Goal: Task Accomplishment & Management: Use online tool/utility

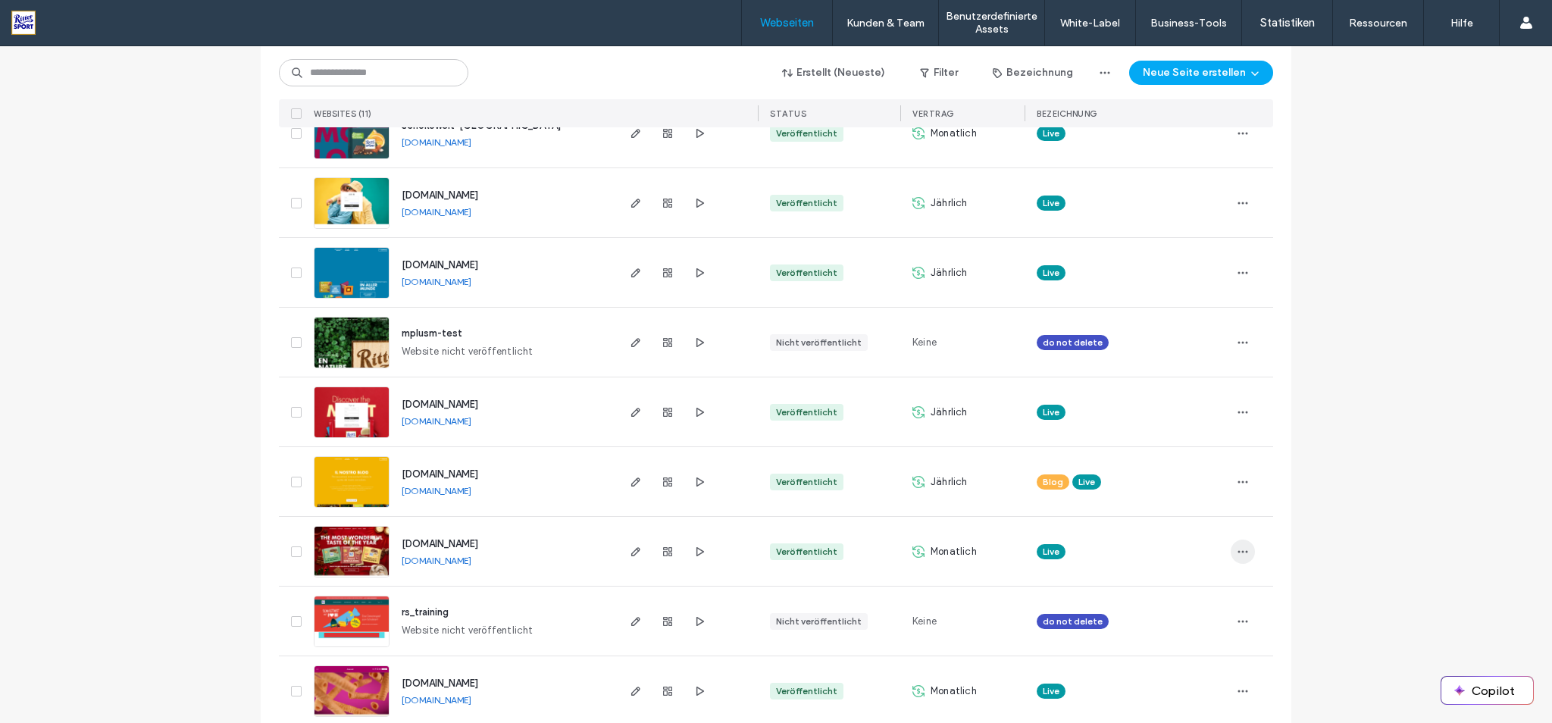
click at [1241, 552] on use "button" at bounding box center [1243, 551] width 10 height 2
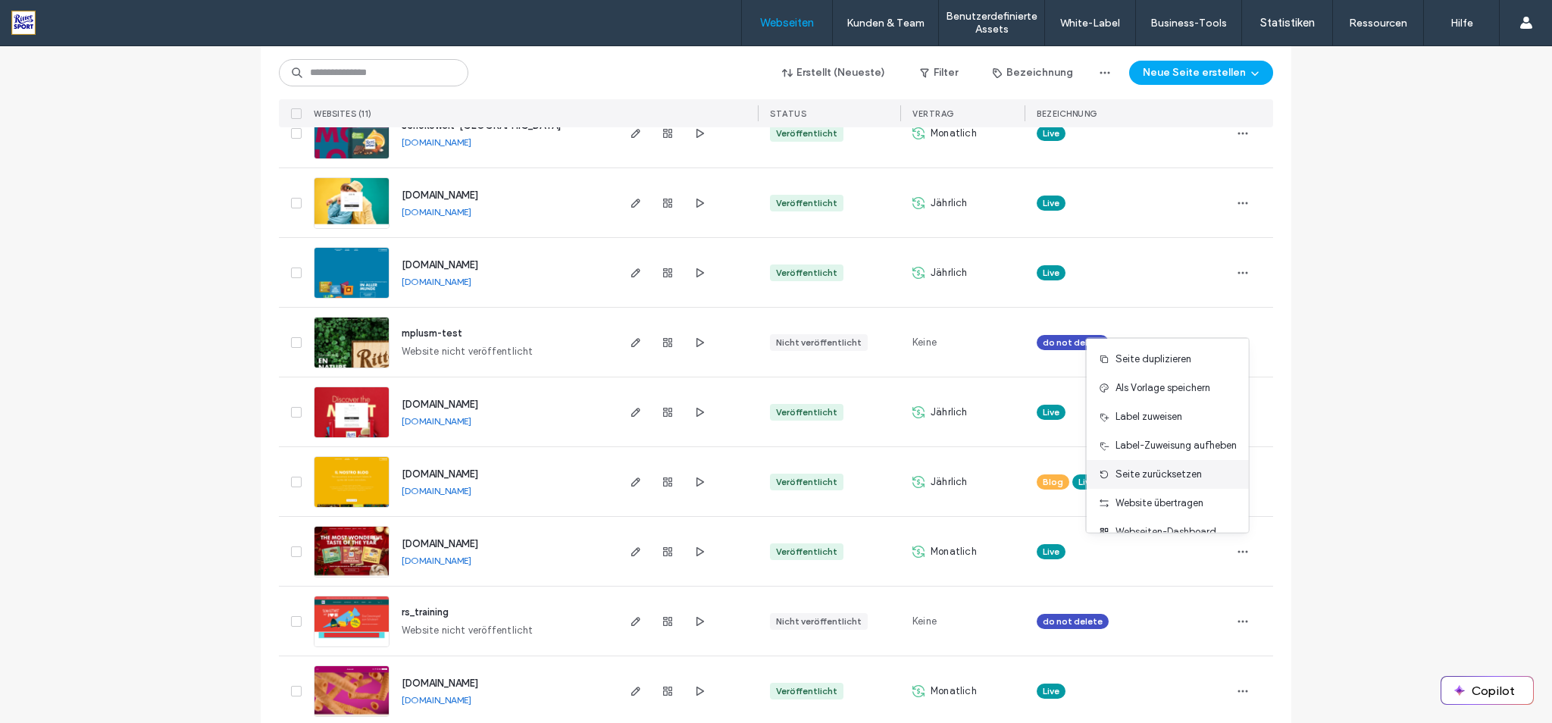
click at [1205, 476] on div "Seite zurücksetzen" at bounding box center [1168, 474] width 162 height 29
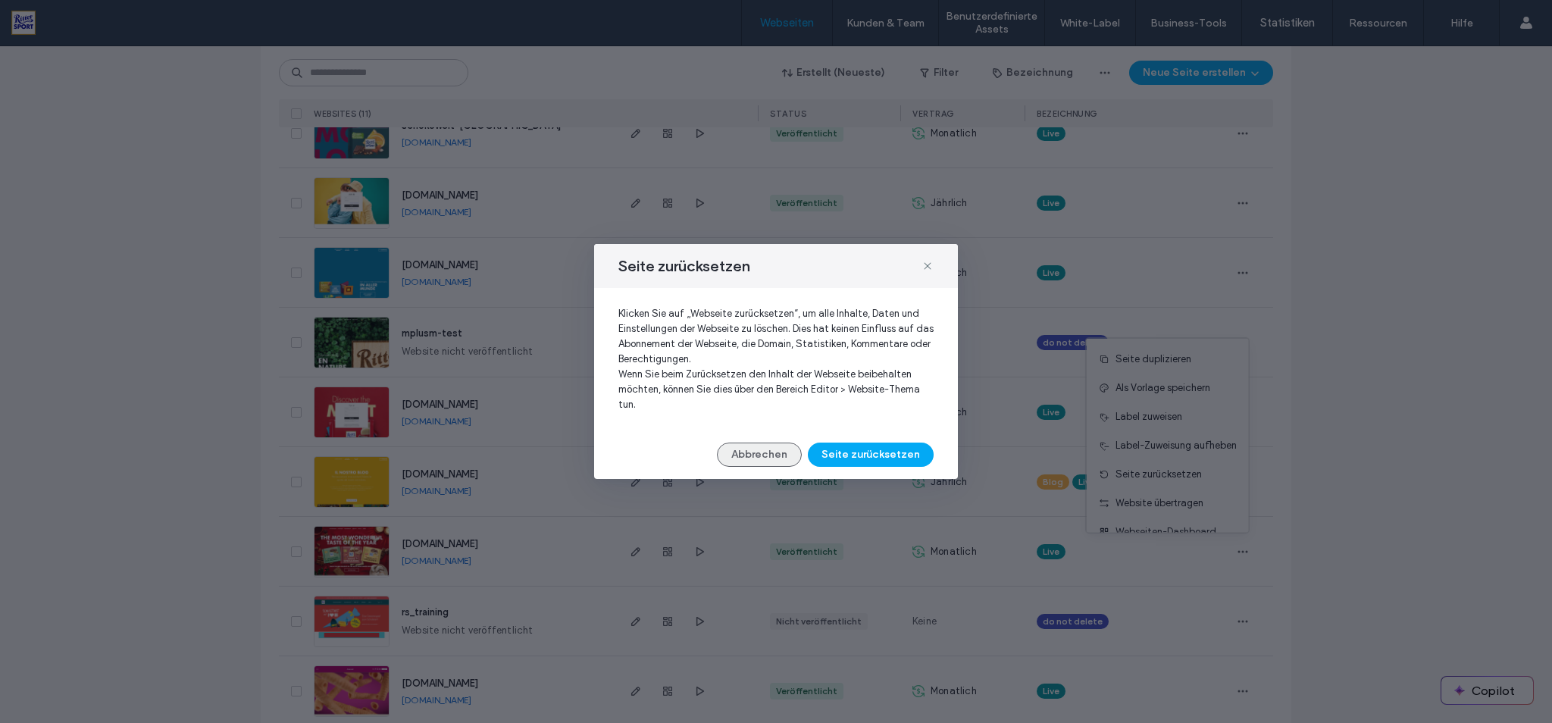
click at [763, 460] on button "Abbrechen" at bounding box center [759, 455] width 85 height 24
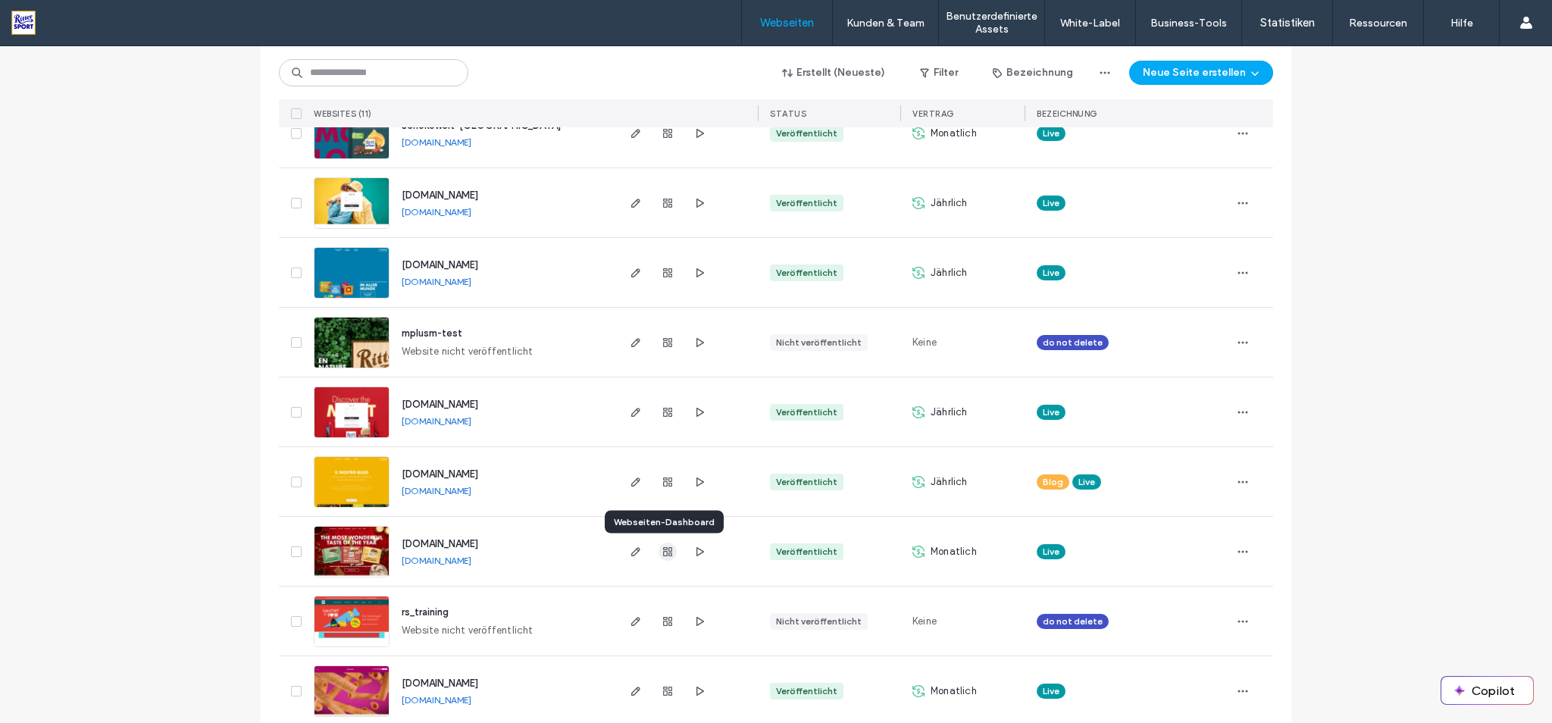
click at [666, 556] on icon "button" at bounding box center [668, 552] width 12 height 12
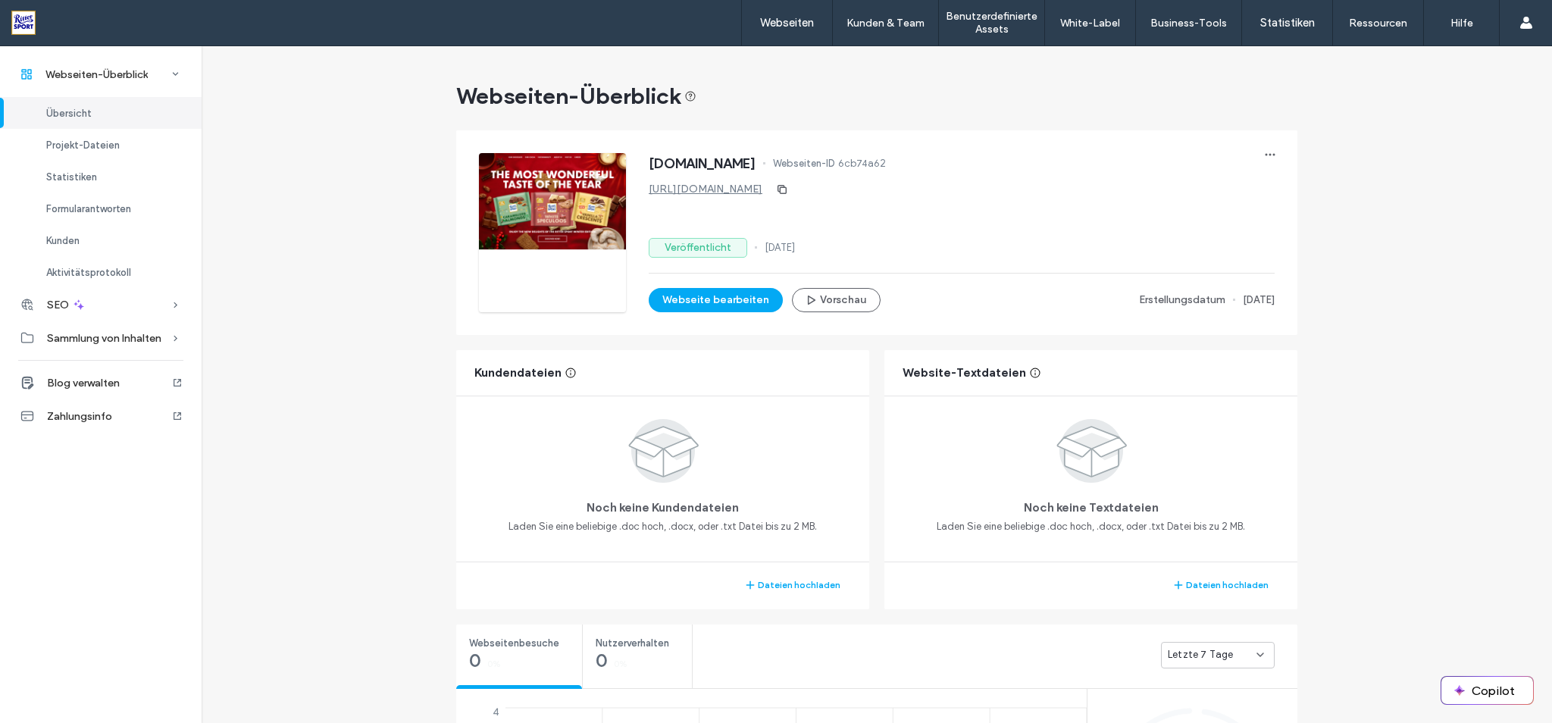
scroll to position [133, 0]
click at [120, 274] on span "Aktivitätsprotokoll" at bounding box center [88, 272] width 85 height 11
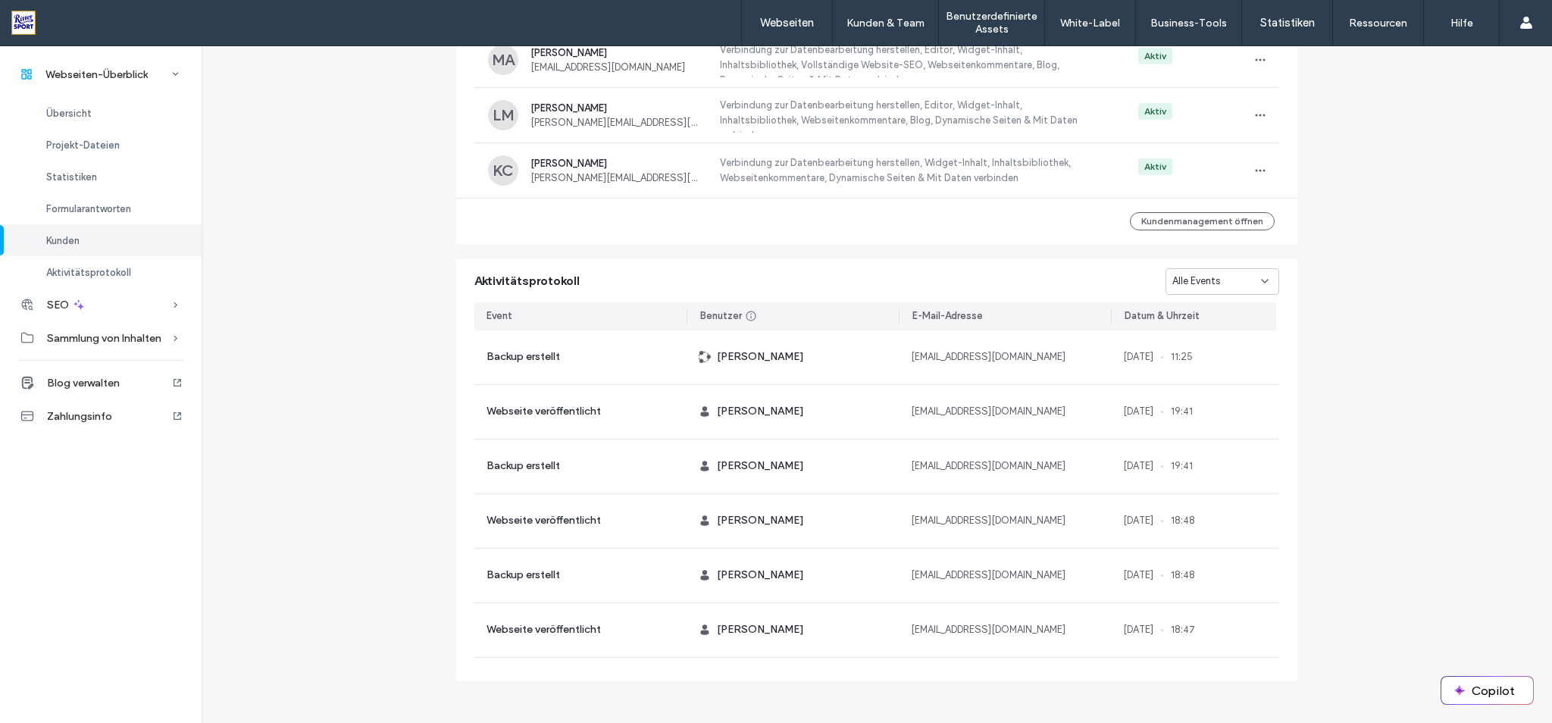
scroll to position [1547, 0]
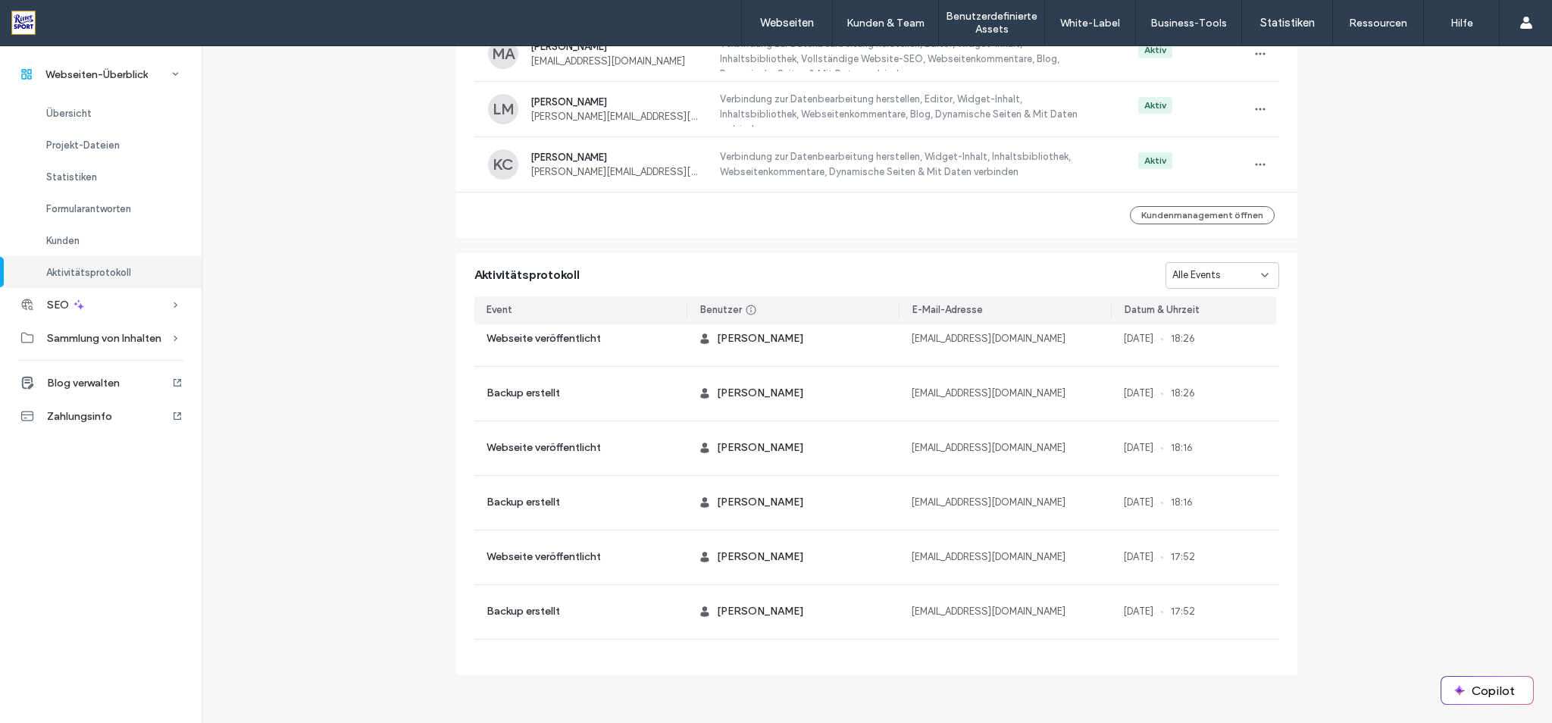
scroll to position [509, 0]
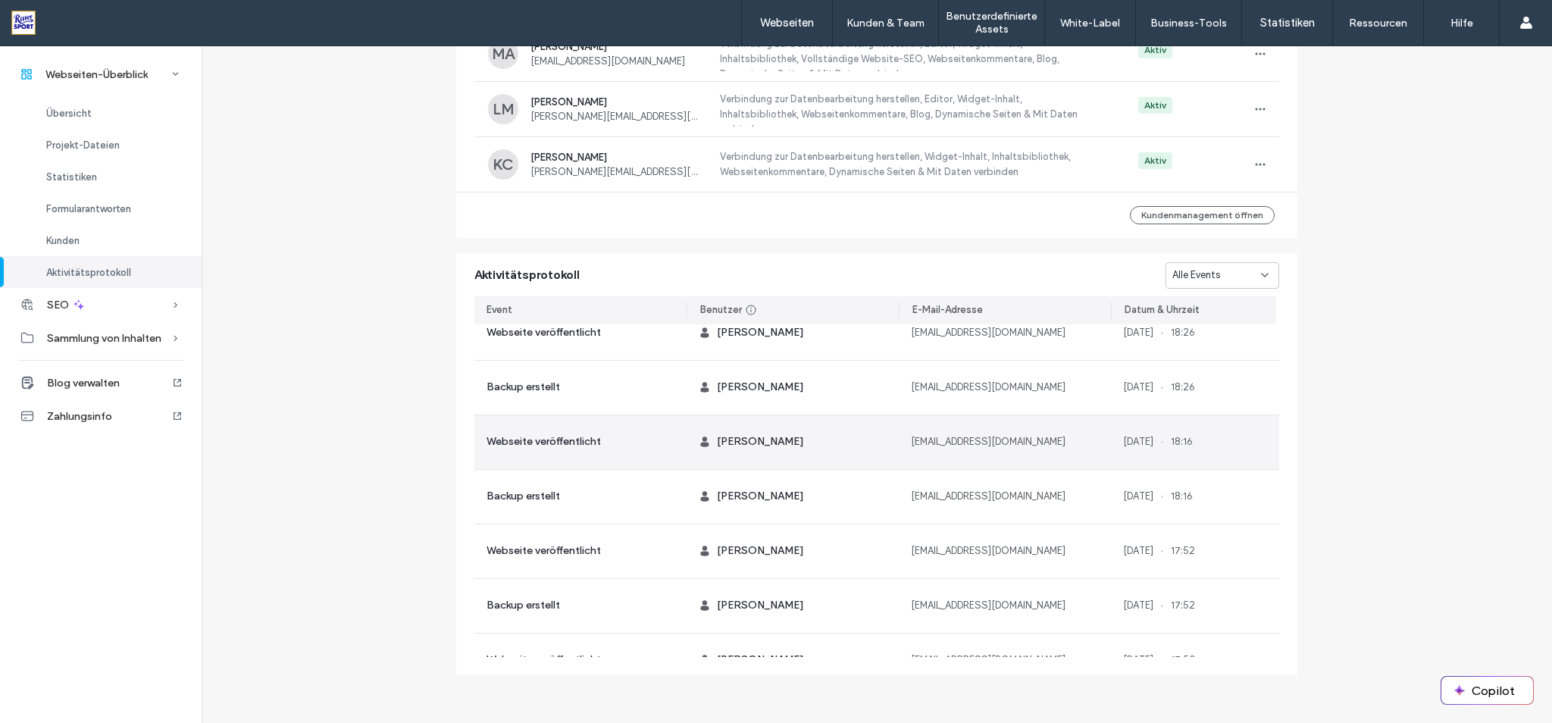
click at [1072, 446] on div "a.ozgen@ritter-sport.com" at bounding box center [1005, 442] width 212 height 54
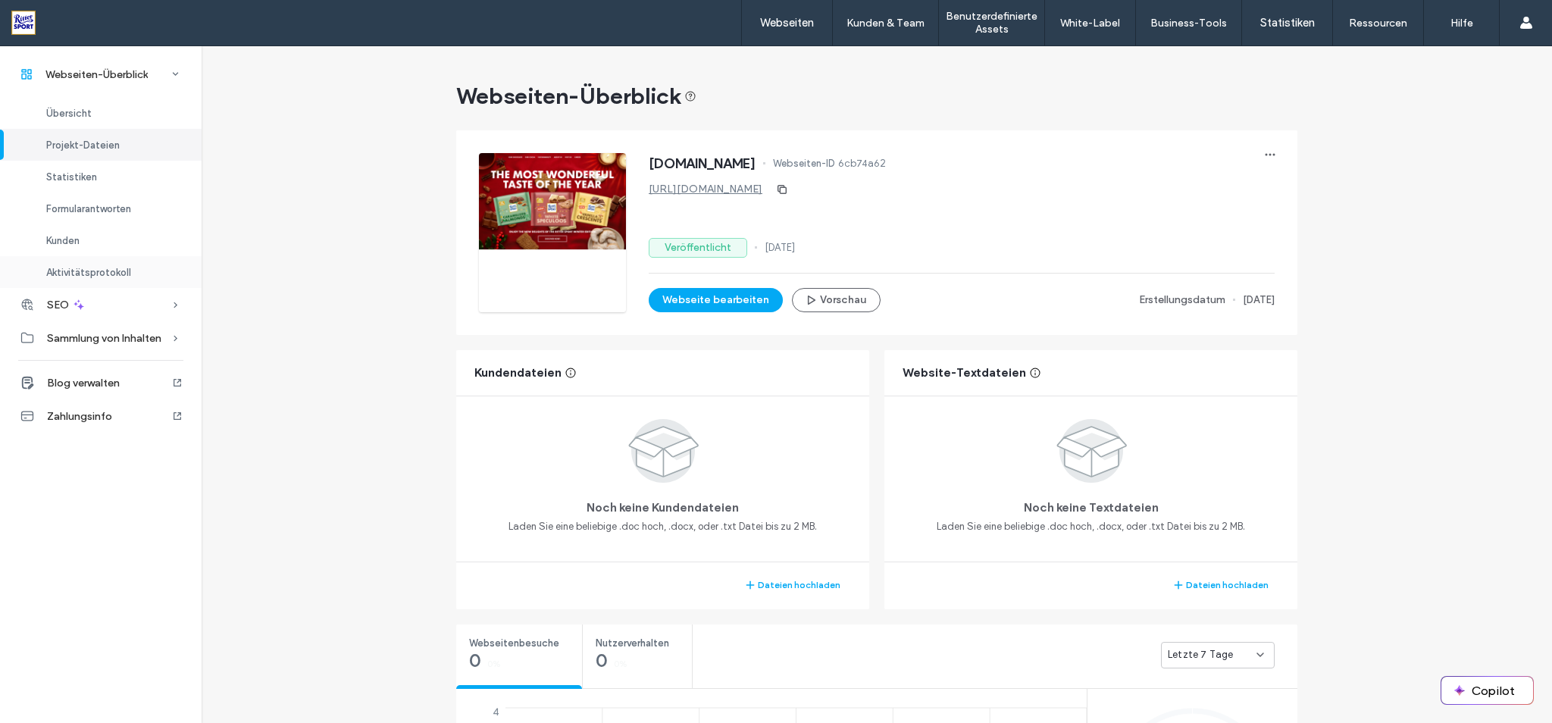
click at [98, 273] on span "Aktivitätsprotokoll" at bounding box center [88, 272] width 85 height 11
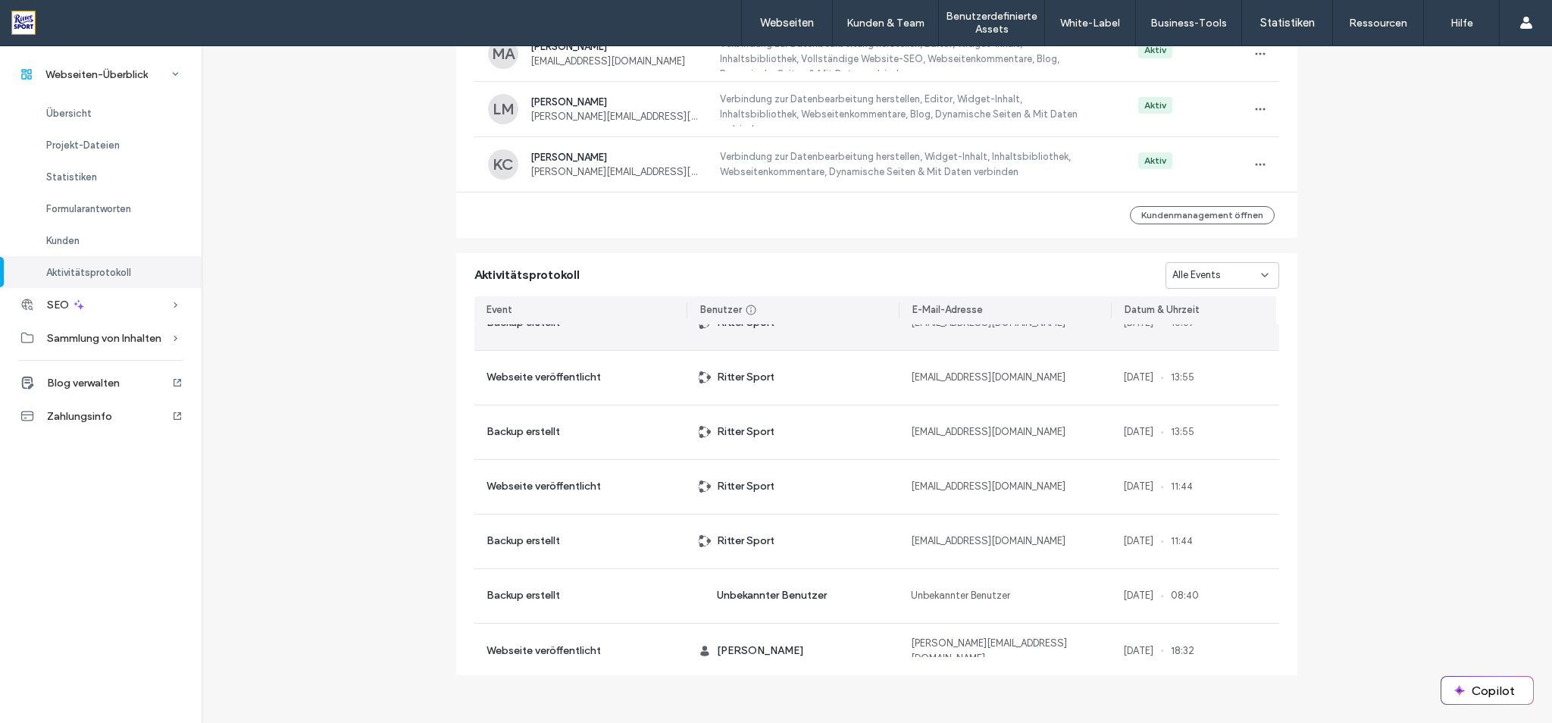
scroll to position [4032, 0]
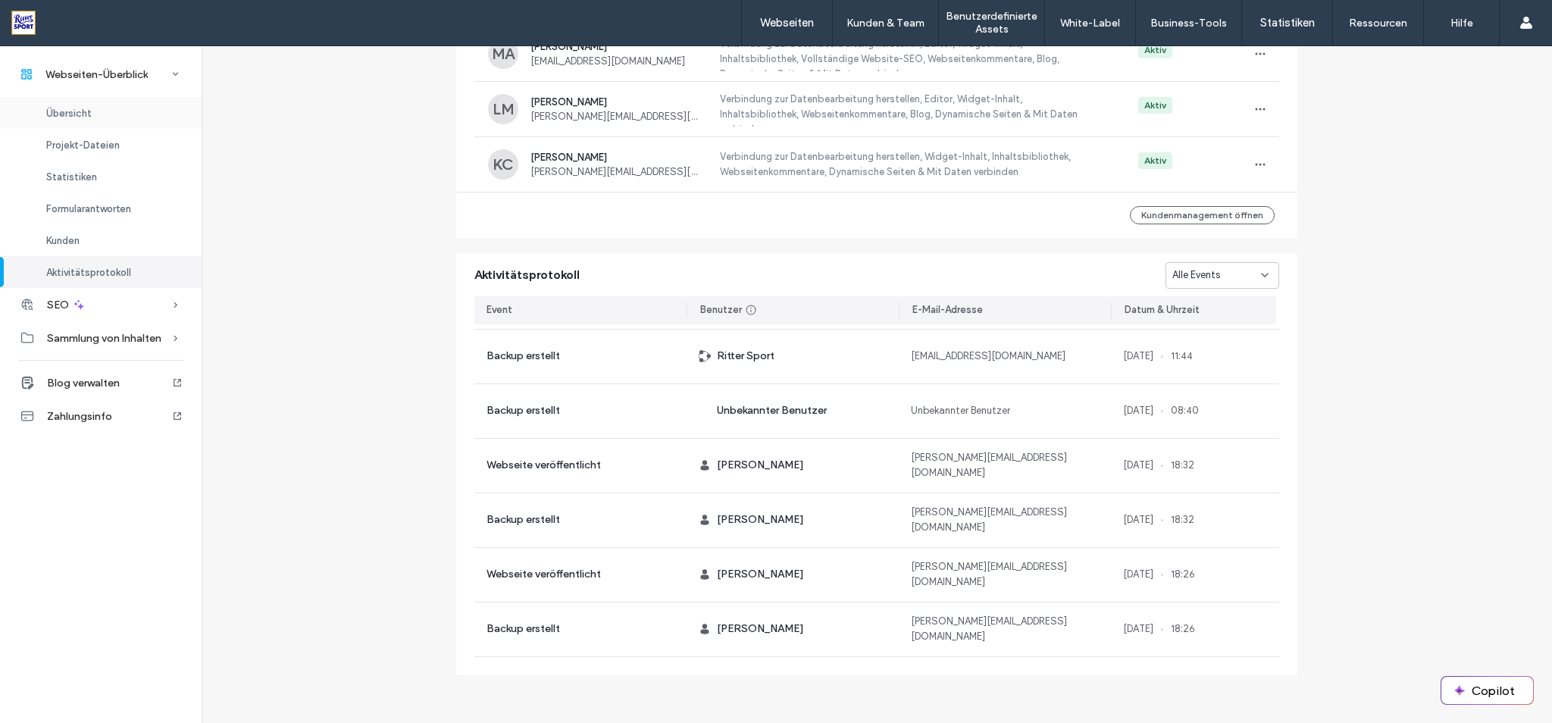
click at [101, 114] on div "Übersicht" at bounding box center [101, 113] width 202 height 32
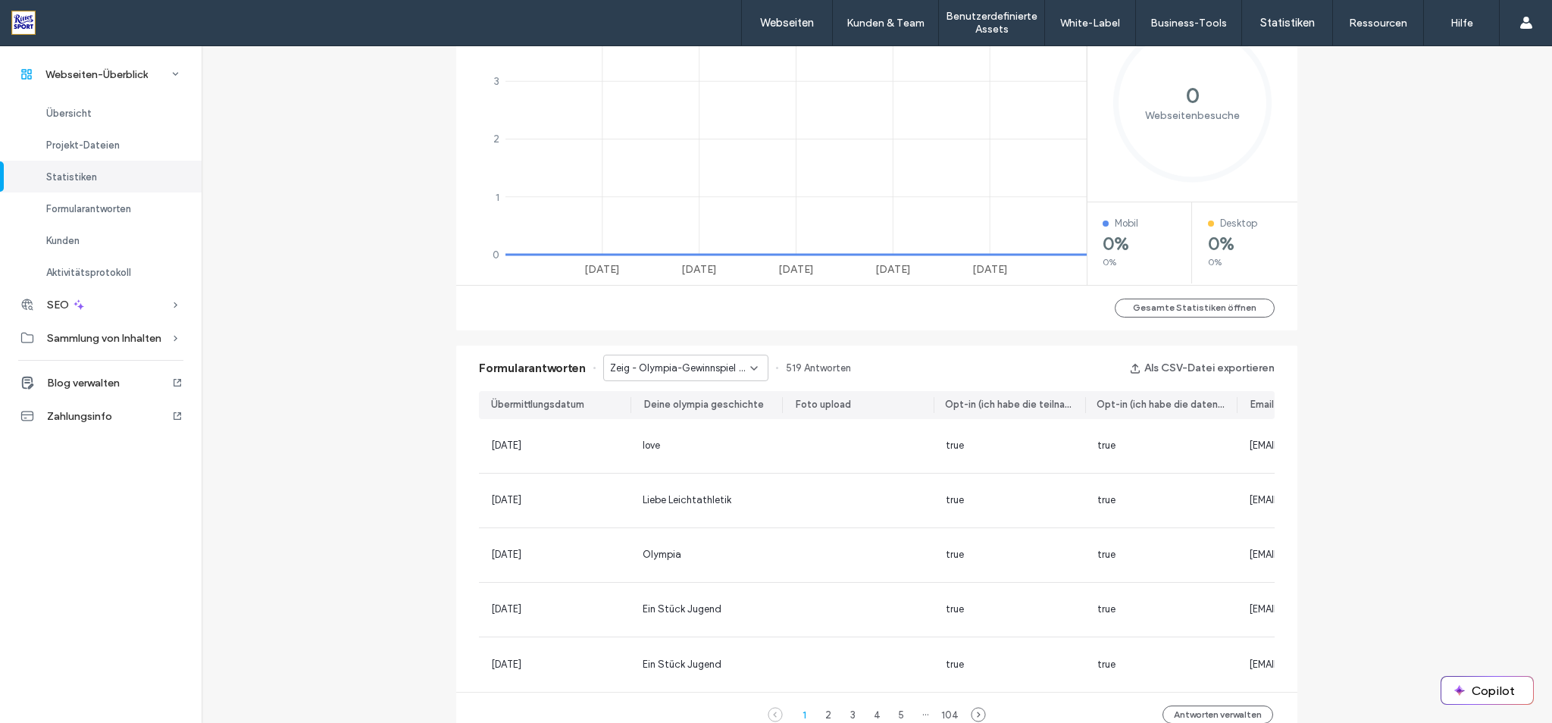
scroll to position [788, 0]
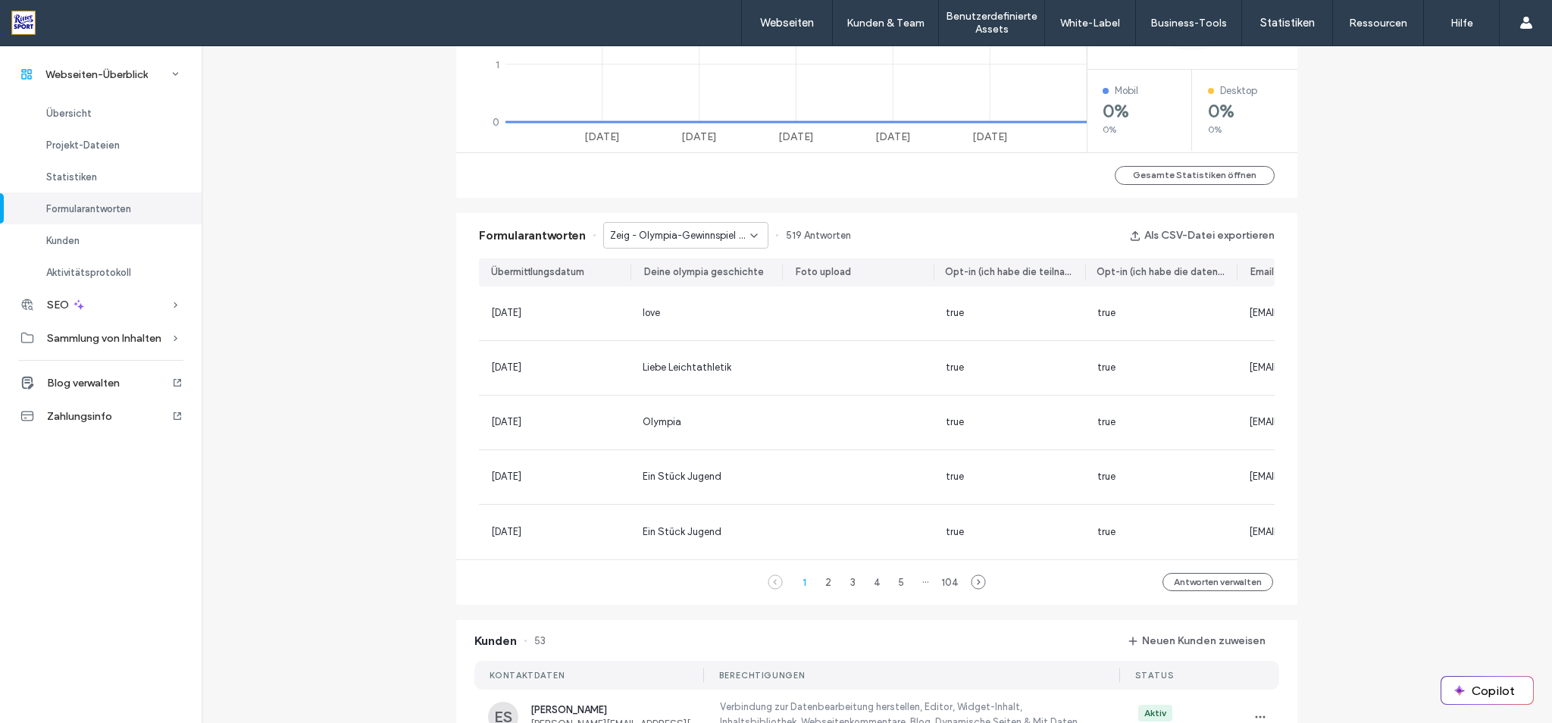
scroll to position [1055, 0]
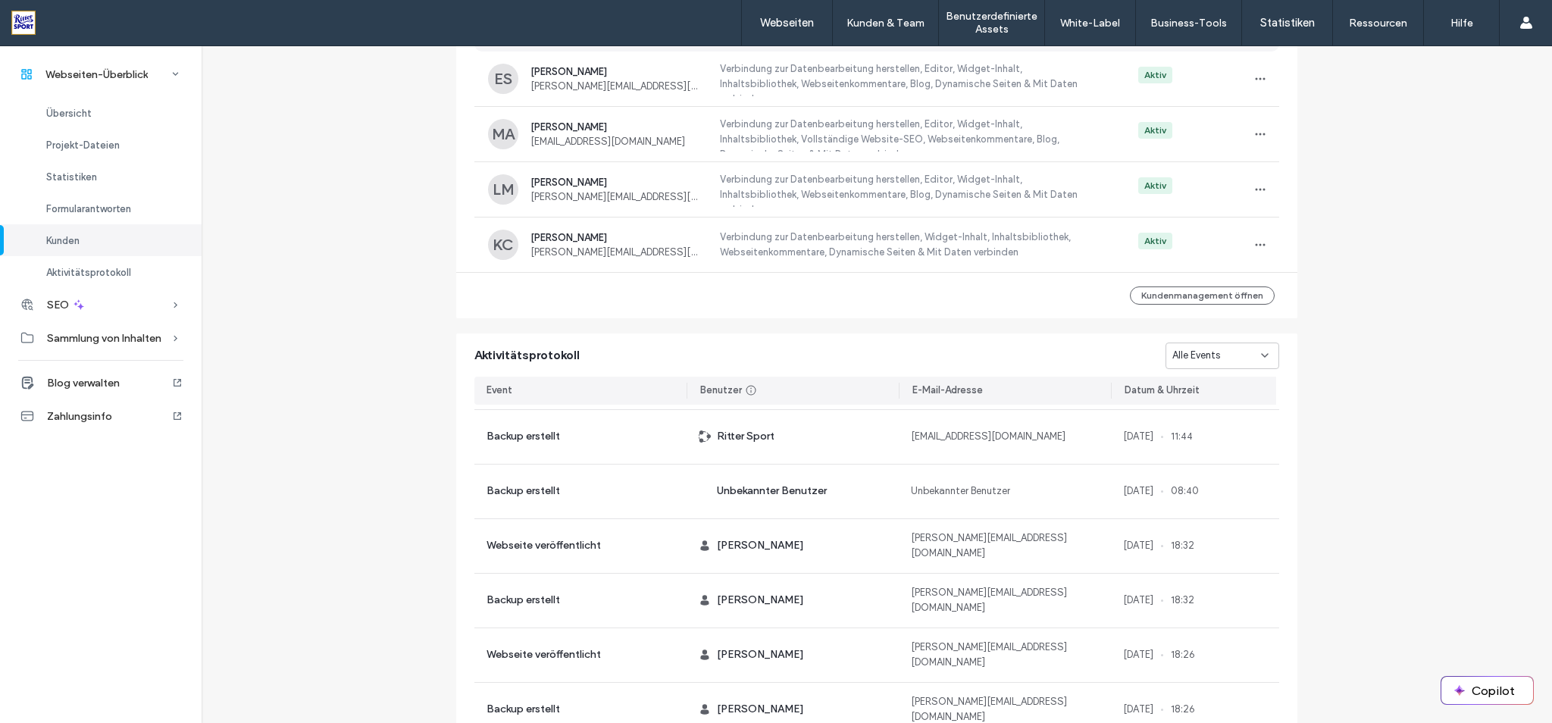
scroll to position [1547, 0]
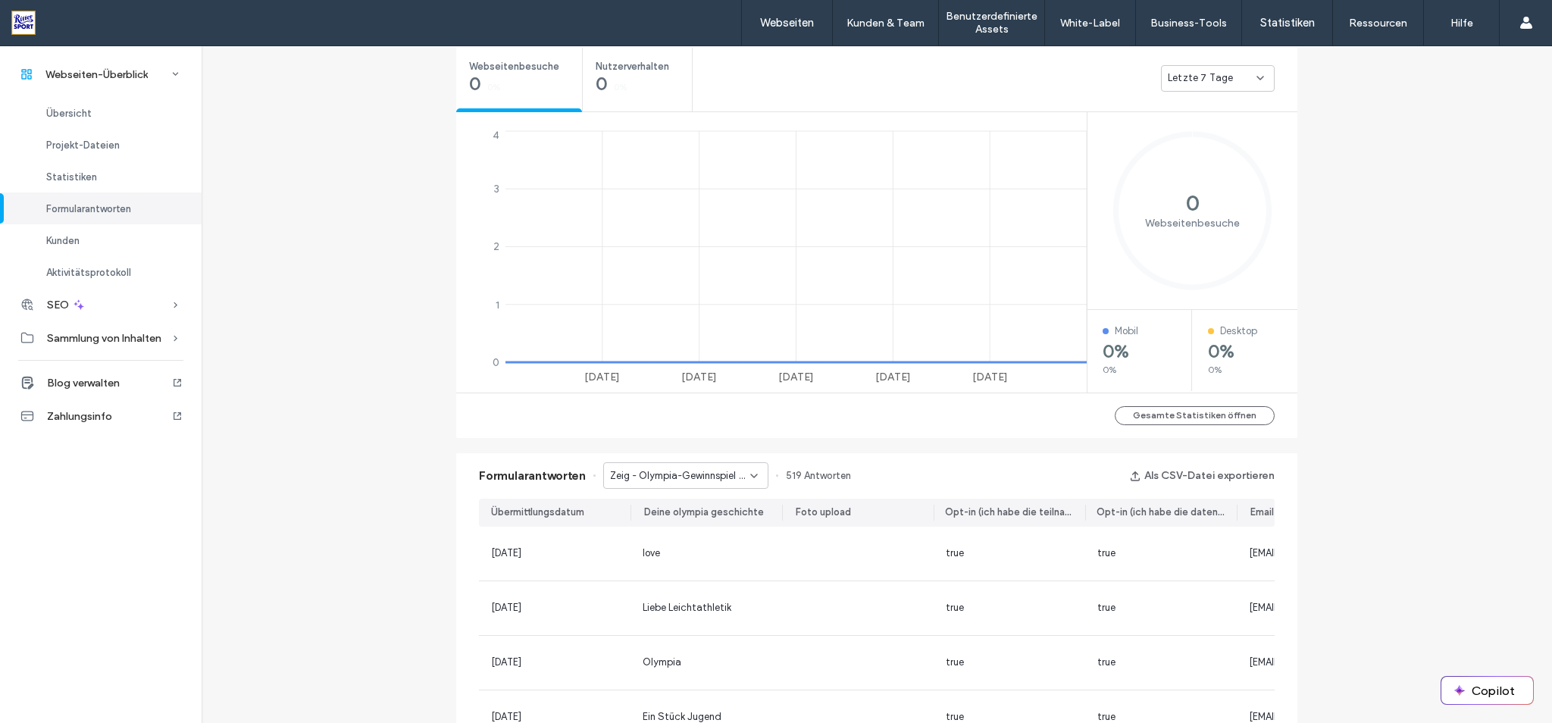
scroll to position [516, 0]
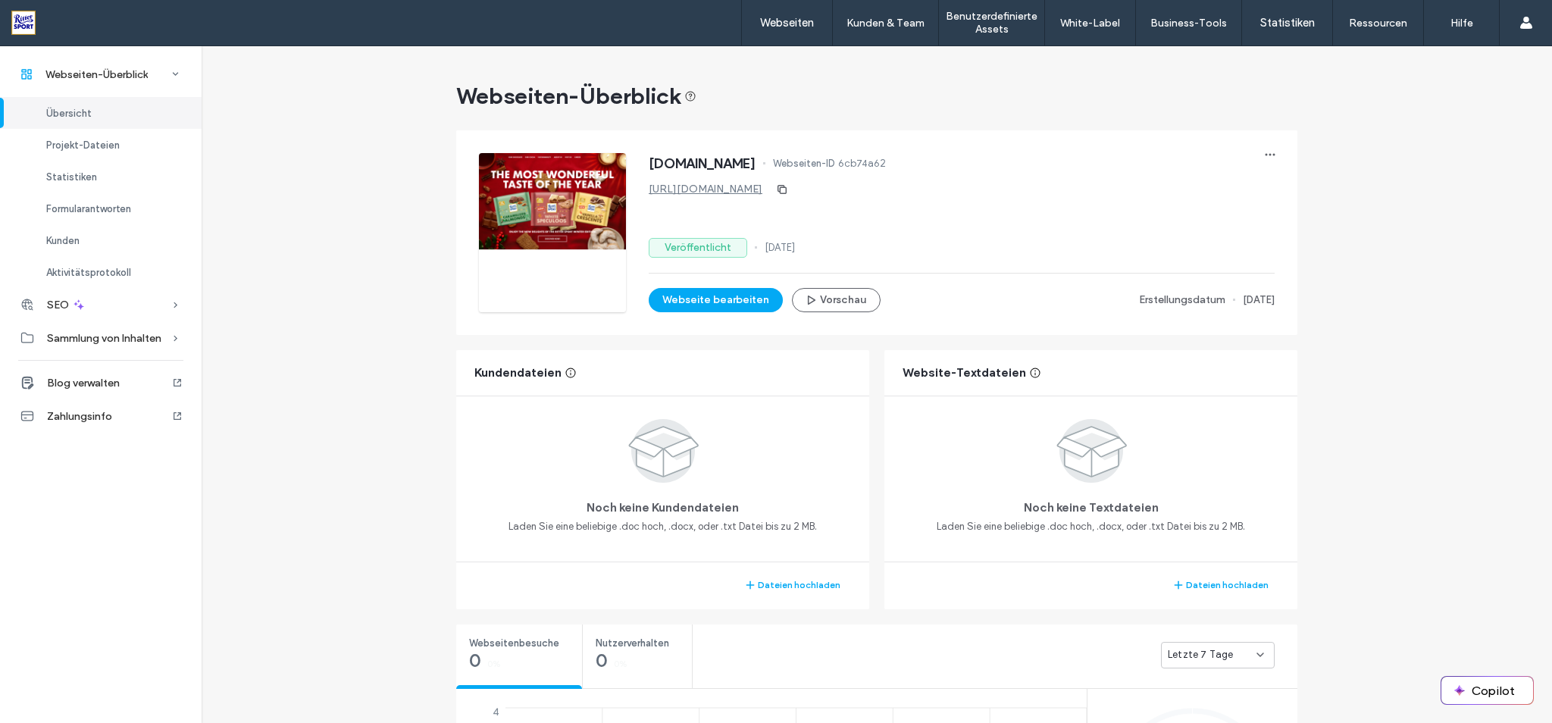
click at [1265, 156] on icon "button" at bounding box center [1270, 155] width 12 height 12
click at [96, 116] on div "Übersicht" at bounding box center [101, 113] width 202 height 32
click at [793, 30] on link "Webseiten" at bounding box center [787, 22] width 90 height 45
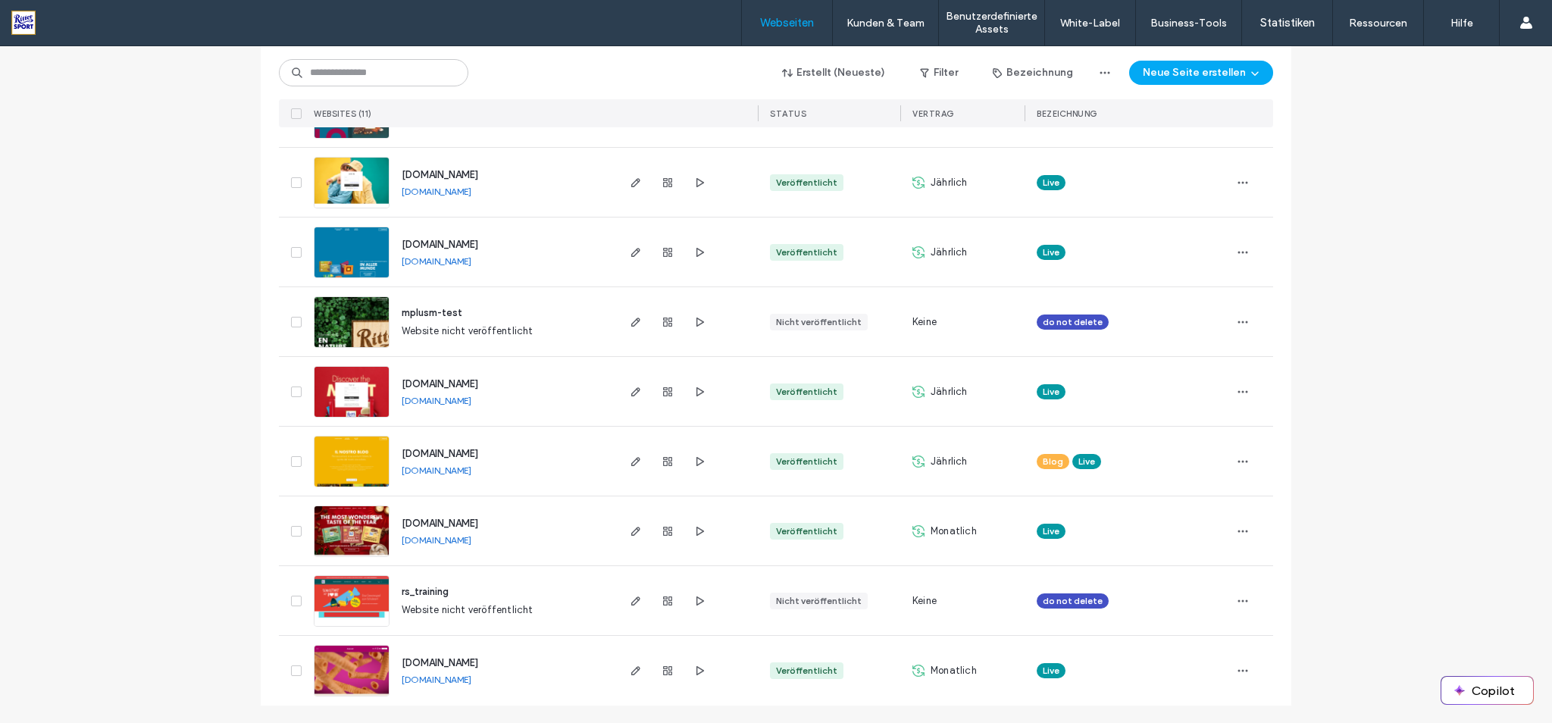
scroll to position [361, 0]
click at [433, 521] on span "www.ritter-sport.com" at bounding box center [440, 522] width 77 height 11
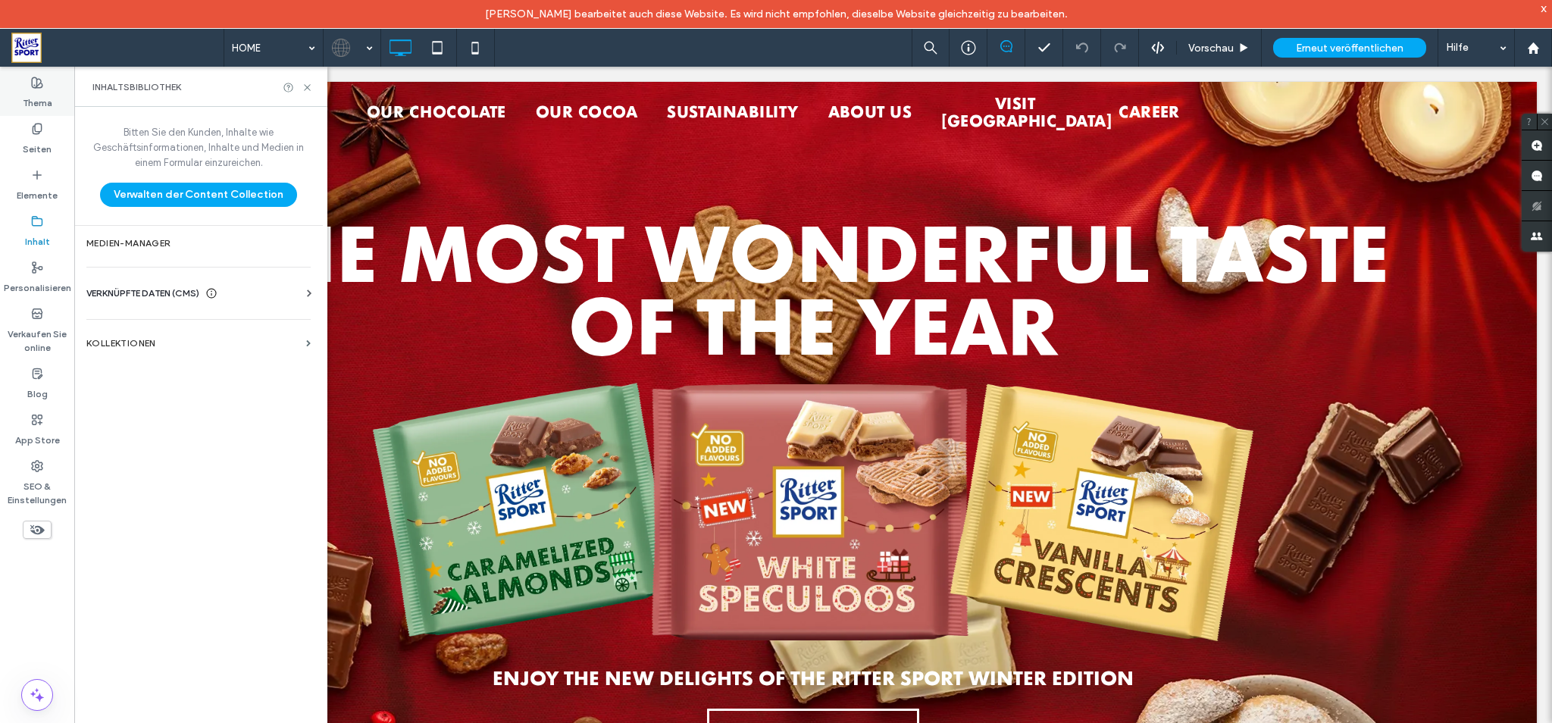
click at [45, 113] on div "Thema" at bounding box center [37, 93] width 74 height 46
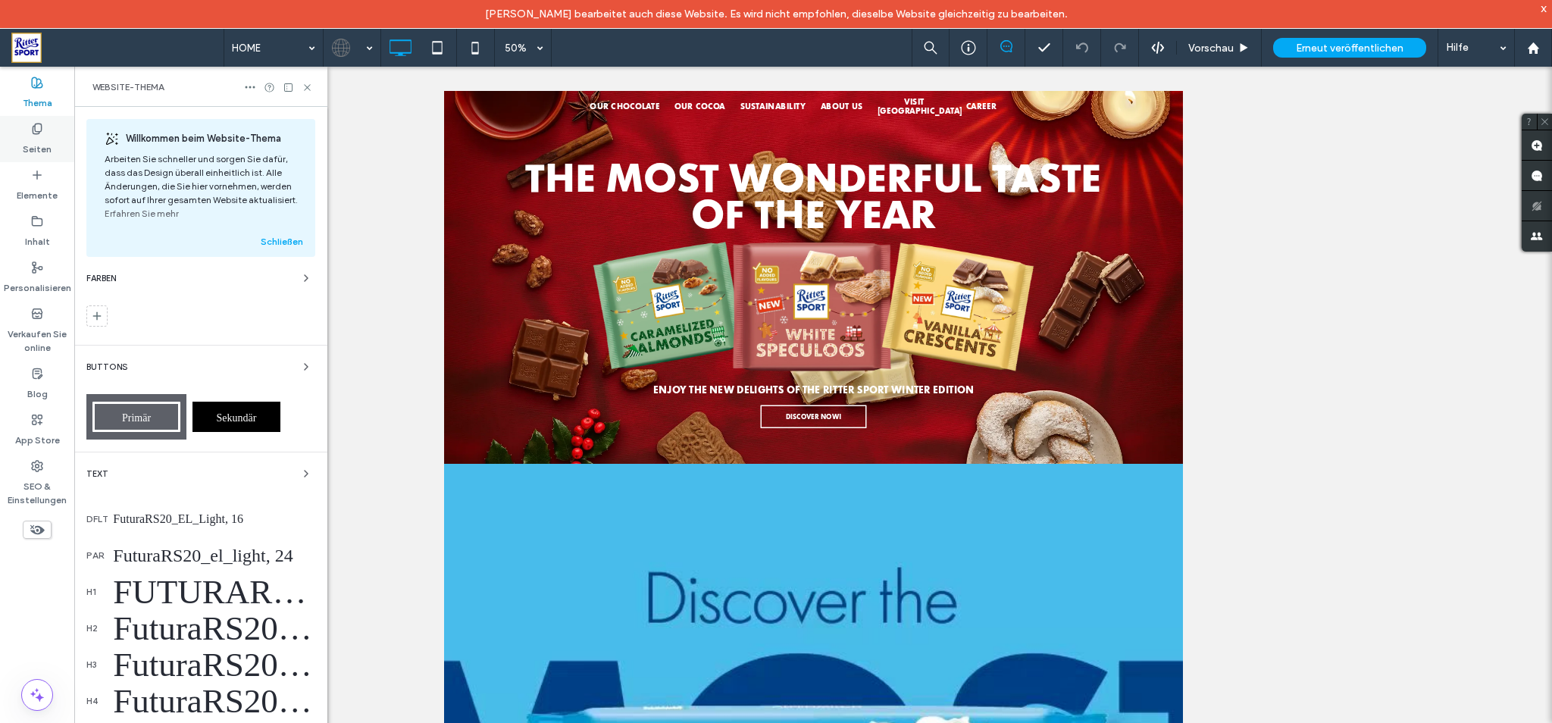
click at [43, 131] on icon at bounding box center [37, 129] width 12 height 12
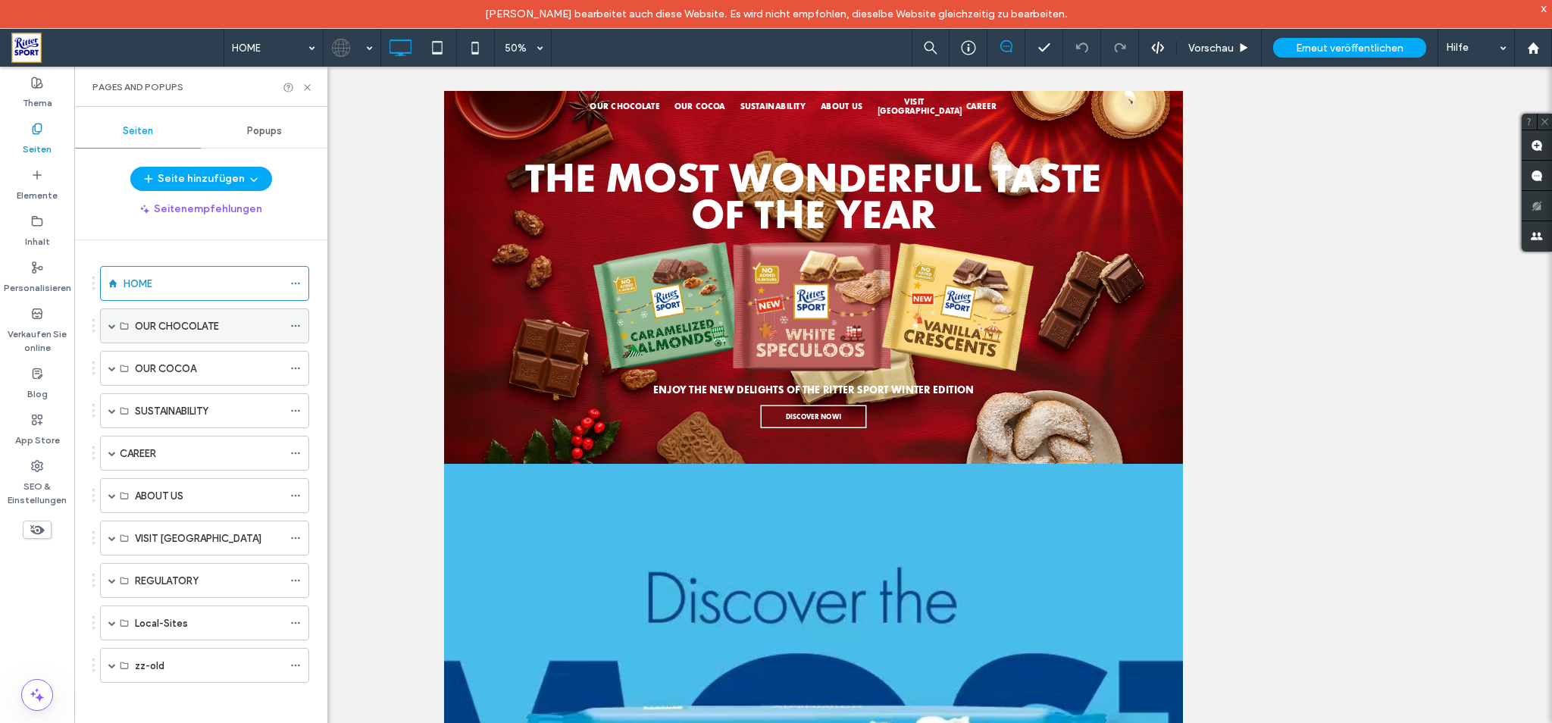
click at [232, 330] on div "OUR CHOCOLATE" at bounding box center [209, 326] width 148 height 16
click at [113, 330] on span at bounding box center [112, 326] width 8 height 8
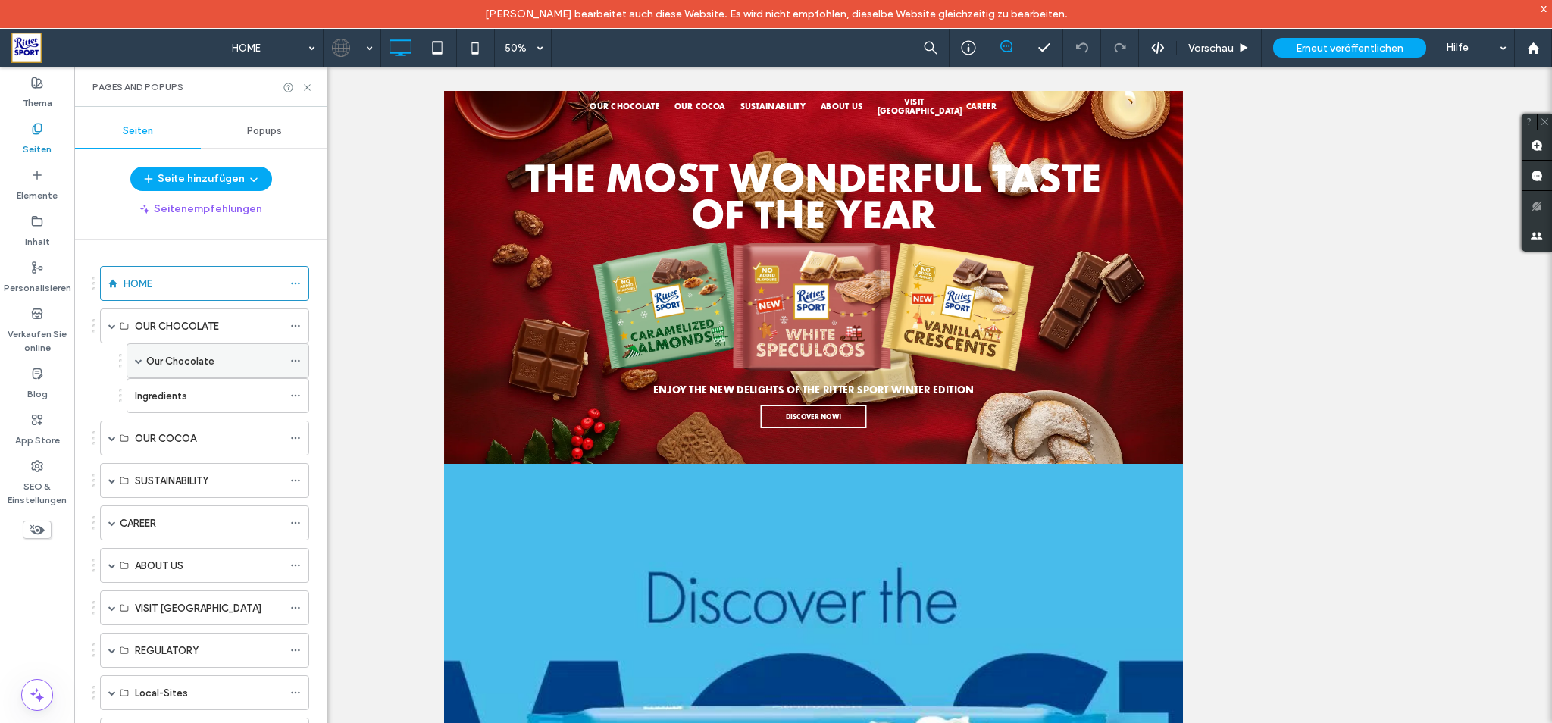
click at [193, 365] on label "Our Chocolate" at bounding box center [180, 361] width 68 height 27
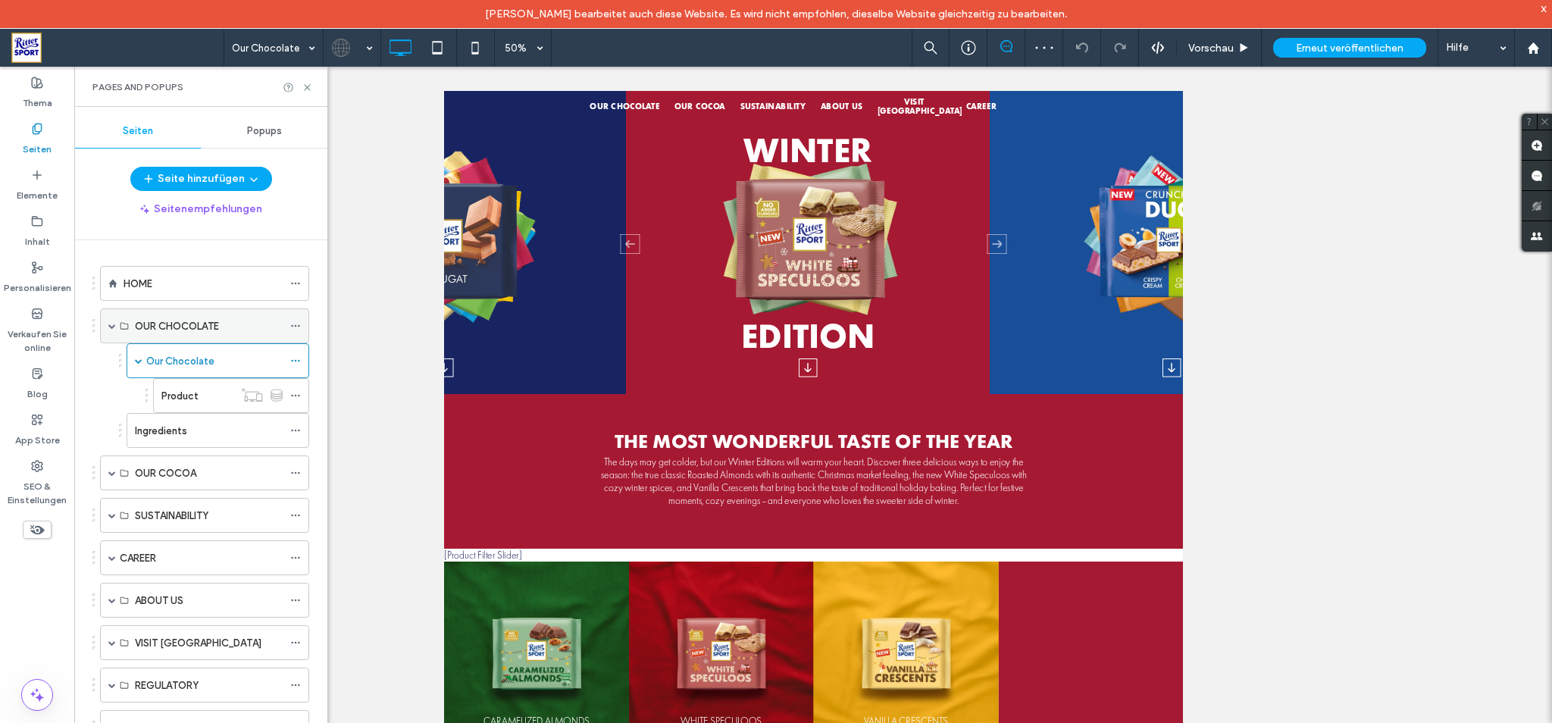
click at [213, 323] on label "OUR CHOCOLATE" at bounding box center [177, 326] width 84 height 27
click at [202, 444] on div "Ingredients" at bounding box center [209, 430] width 148 height 33
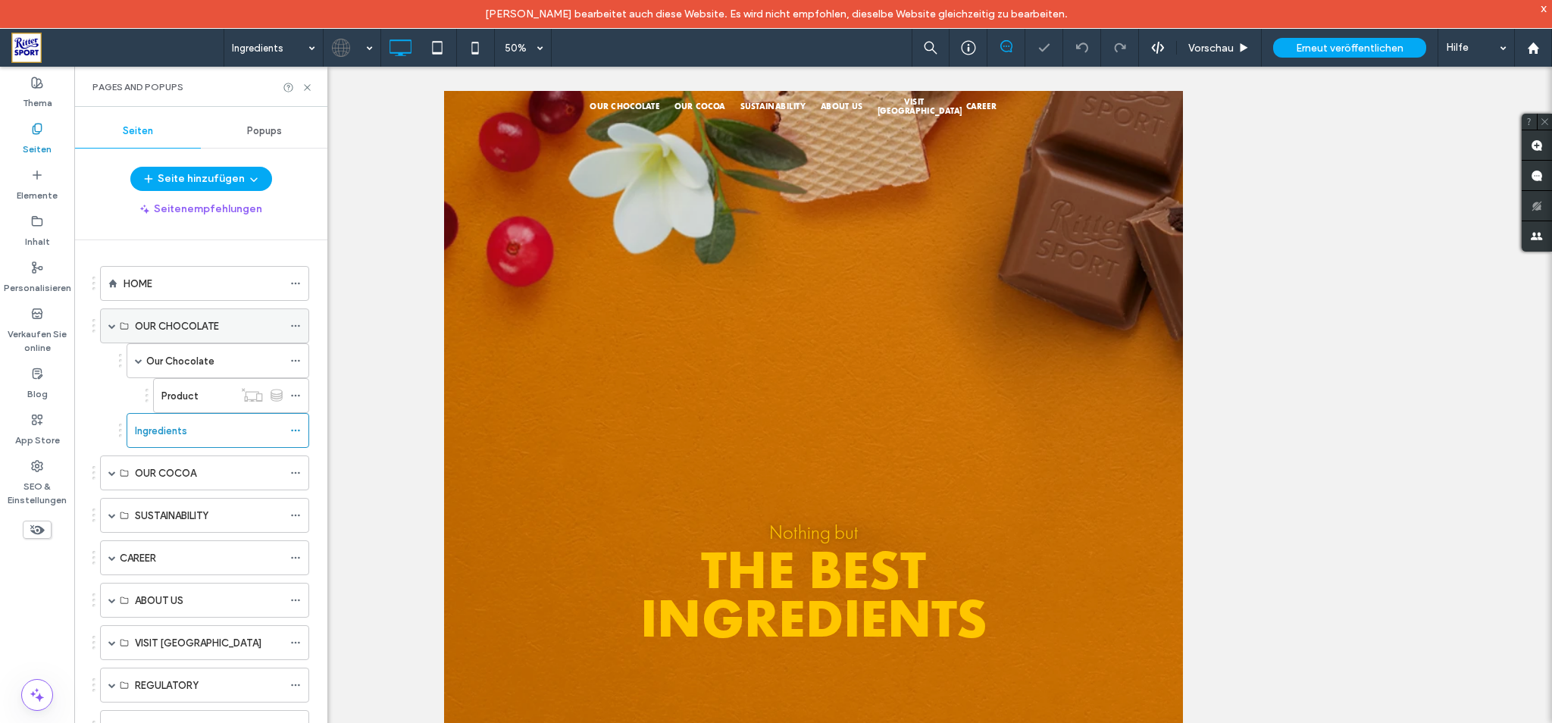
click at [230, 325] on div "OUR CHOCOLATE" at bounding box center [209, 326] width 148 height 16
click at [211, 385] on div "Product" at bounding box center [197, 395] width 72 height 33
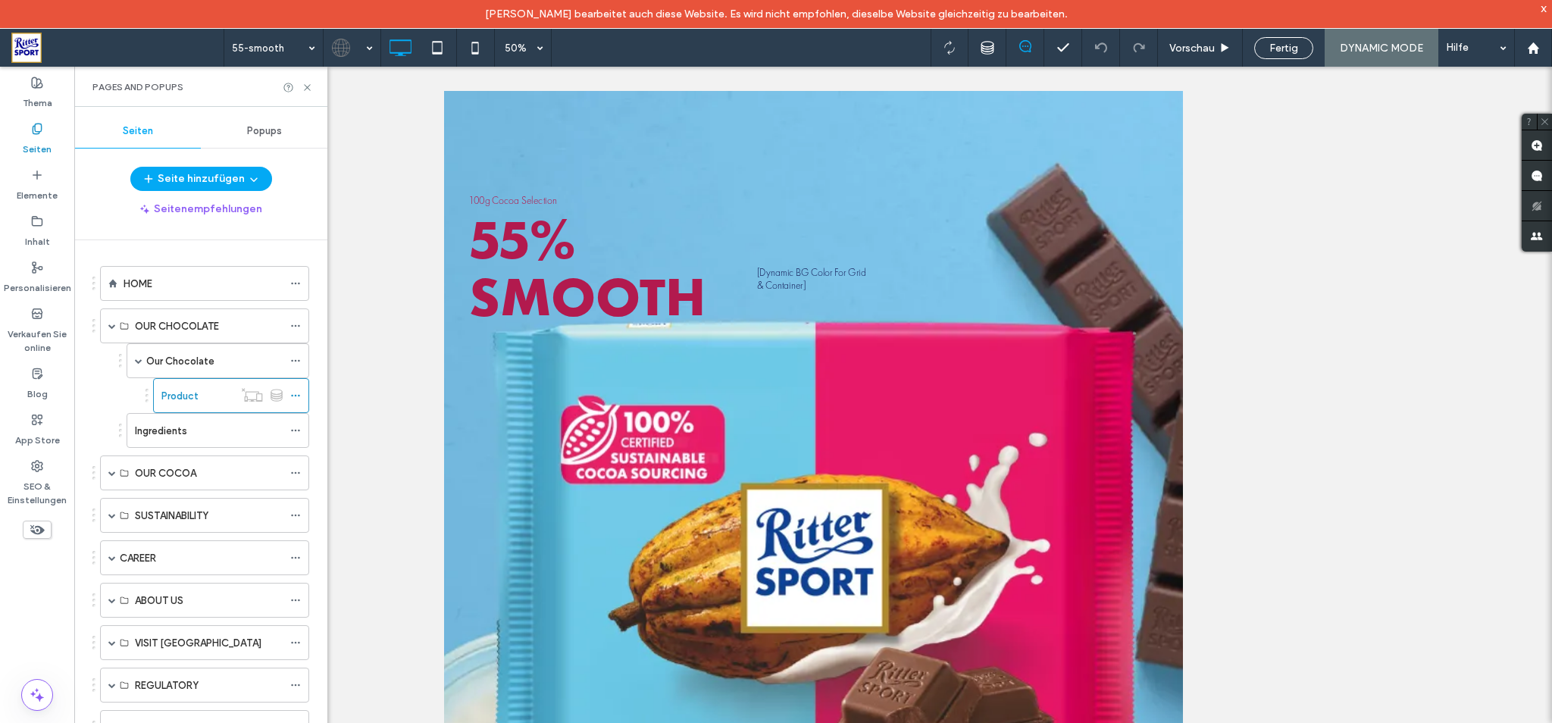
click at [295, 323] on div "55-smooth 50% Vorschau Fertig DYNAMIC MODE Hilfe Webseitenkommentare Webseitenk…" at bounding box center [776, 361] width 1552 height 723
click at [294, 327] on icon at bounding box center [295, 326] width 11 height 11
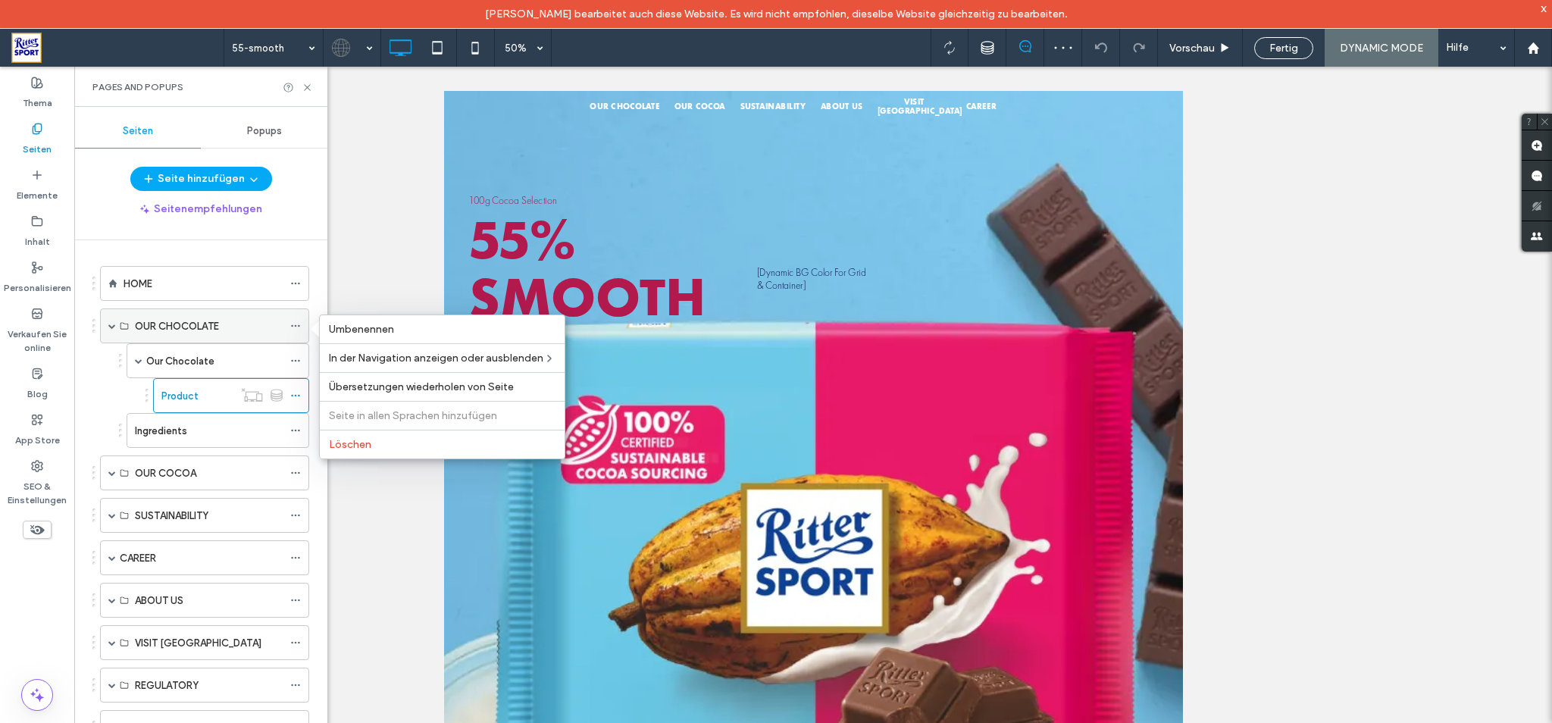
click at [232, 330] on div "OUR CHOCOLATE" at bounding box center [209, 326] width 148 height 16
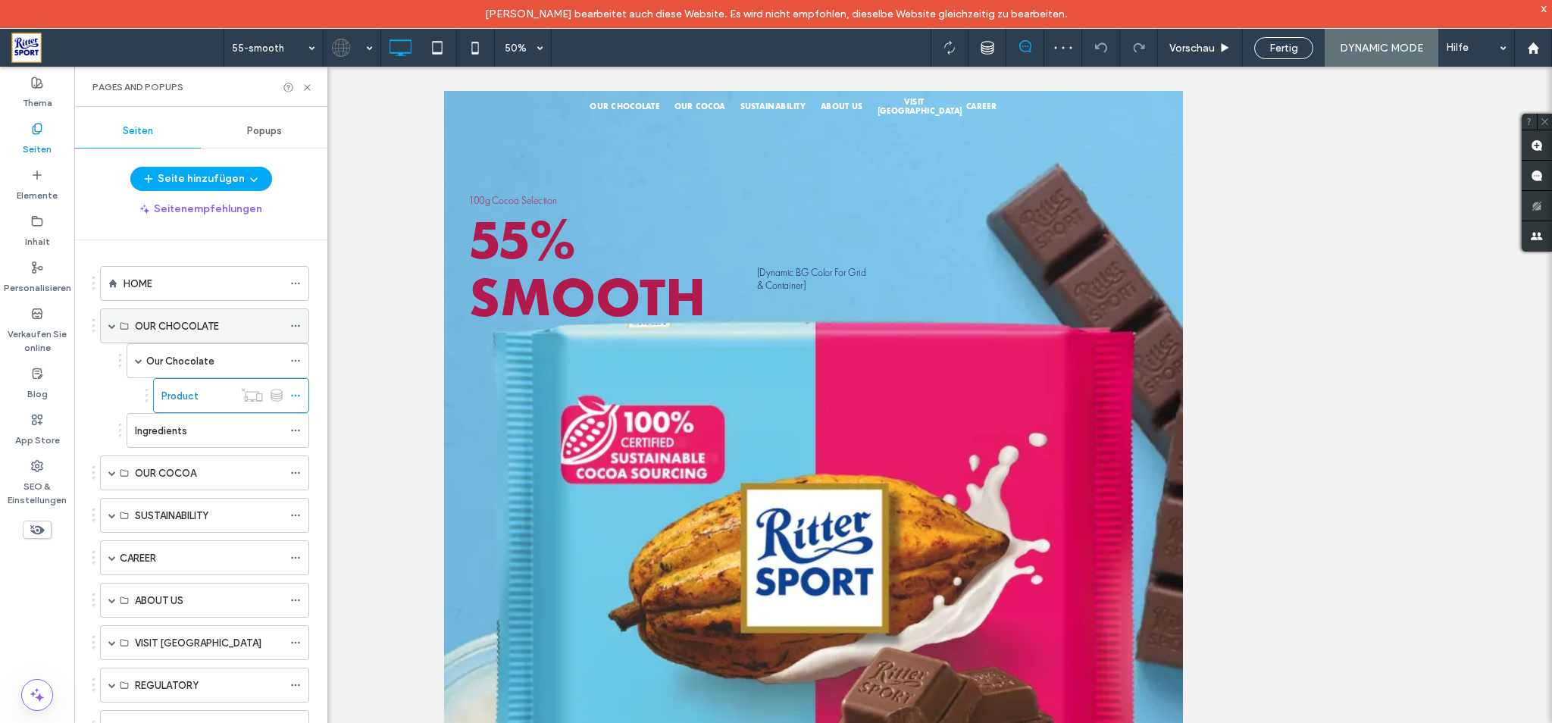
click at [186, 333] on label "OUR CHOCOLATE" at bounding box center [177, 326] width 84 height 27
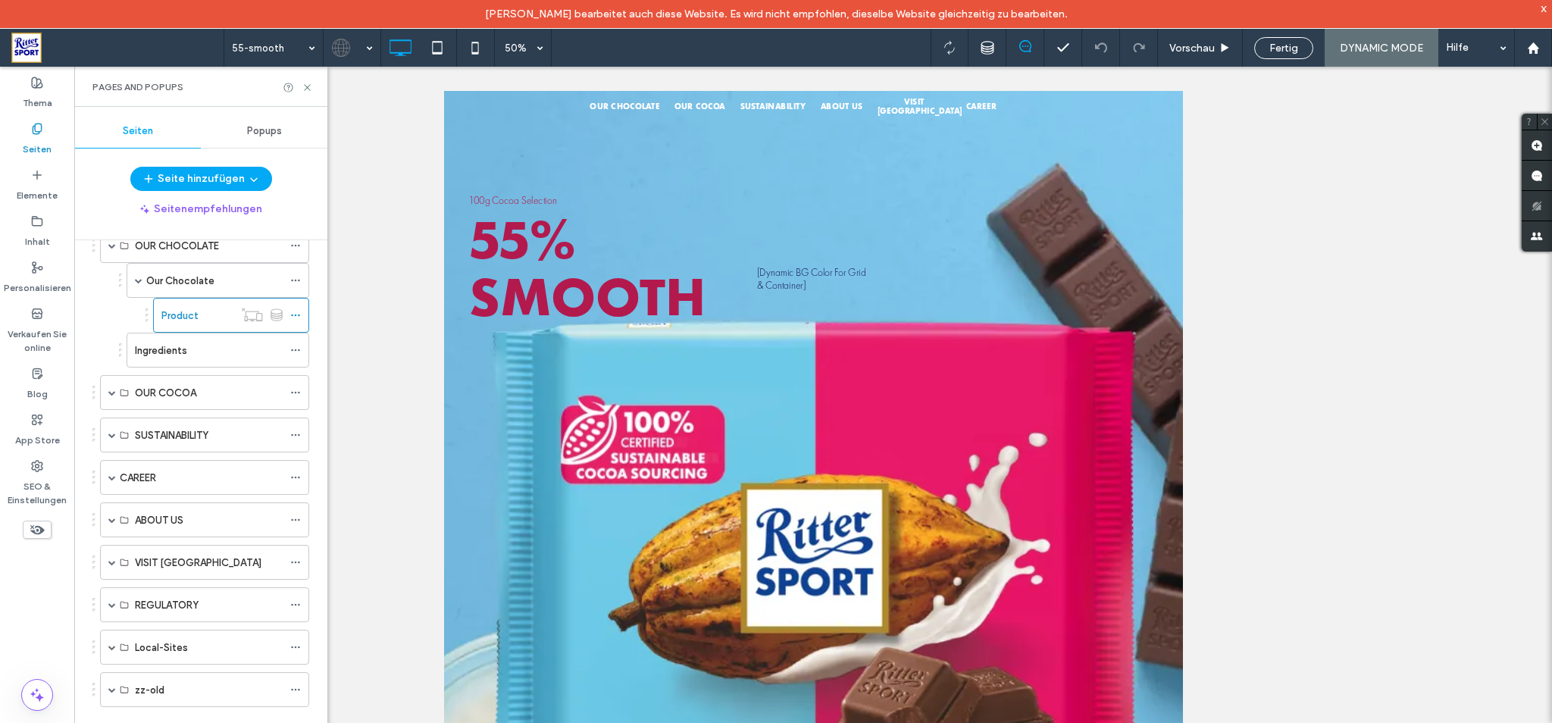
scroll to position [81, 0]
click at [114, 686] on span at bounding box center [112, 689] width 8 height 8
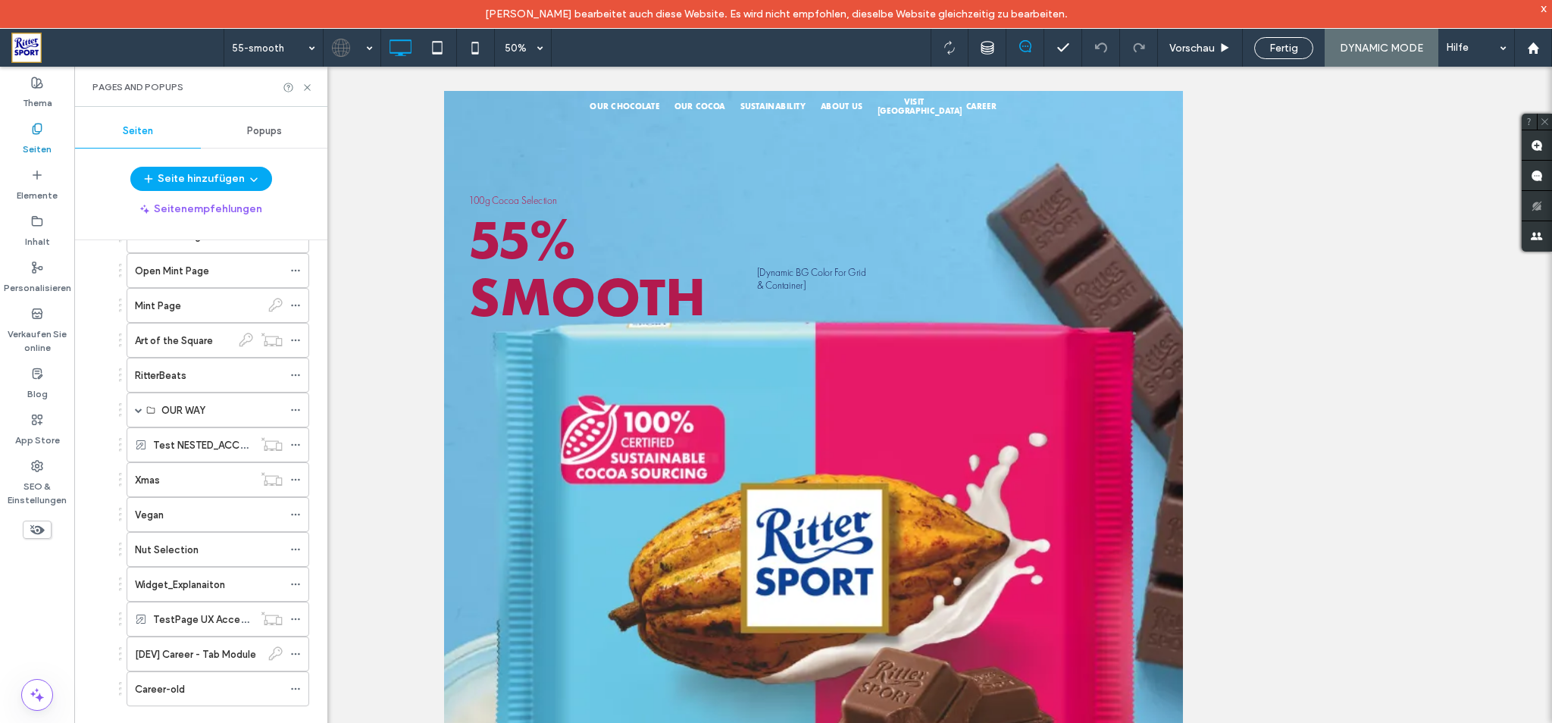
scroll to position [475, 0]
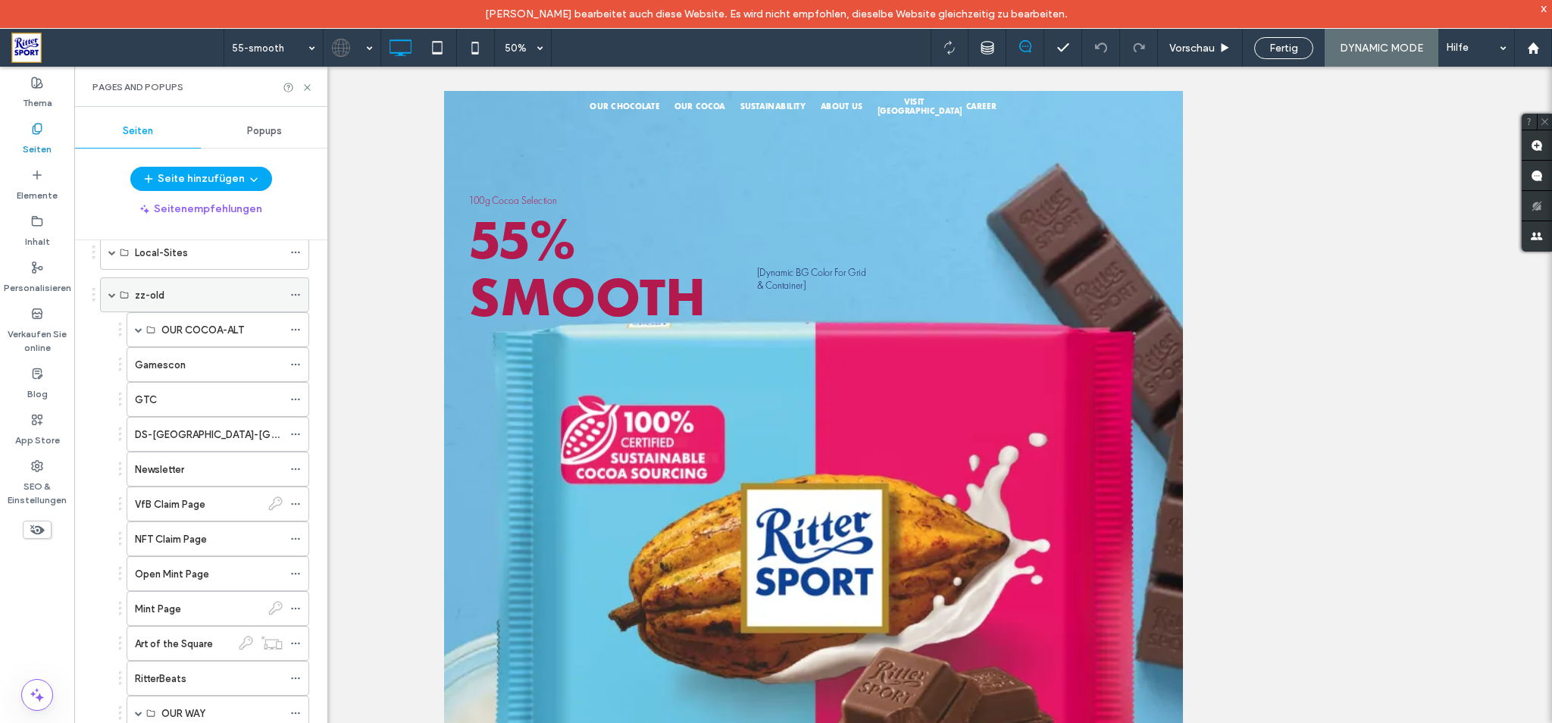
click at [109, 293] on span at bounding box center [112, 295] width 8 height 8
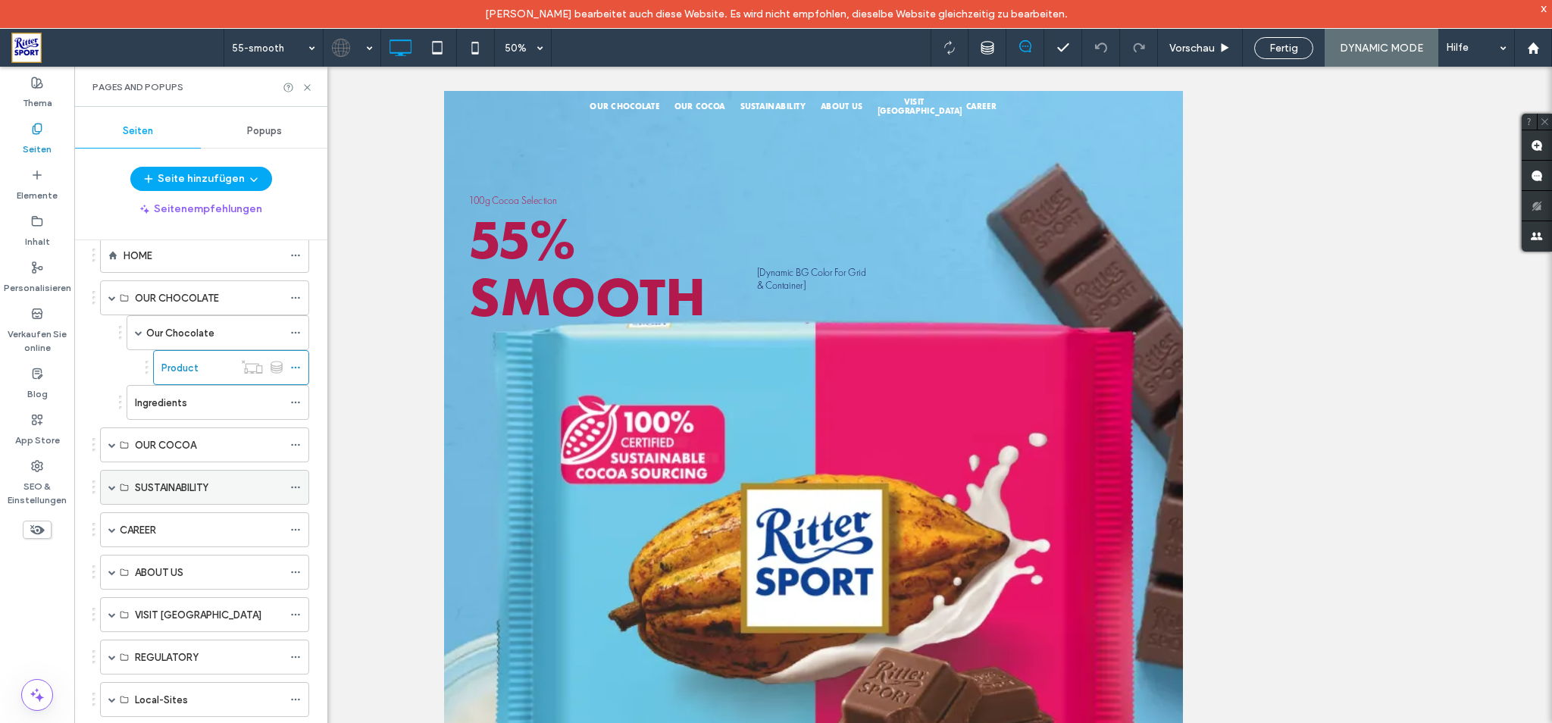
scroll to position [0, 0]
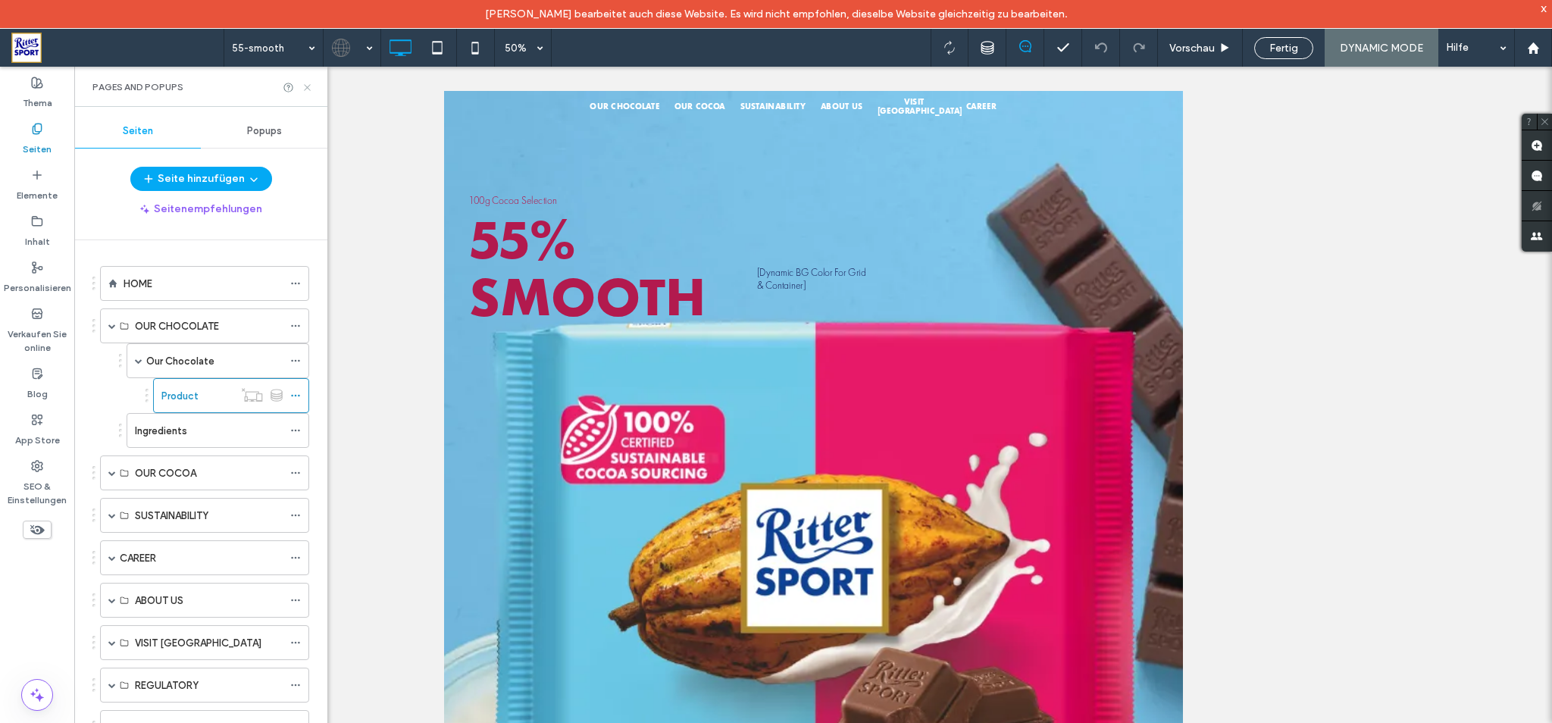
click at [308, 89] on icon at bounding box center [307, 87] width 11 height 11
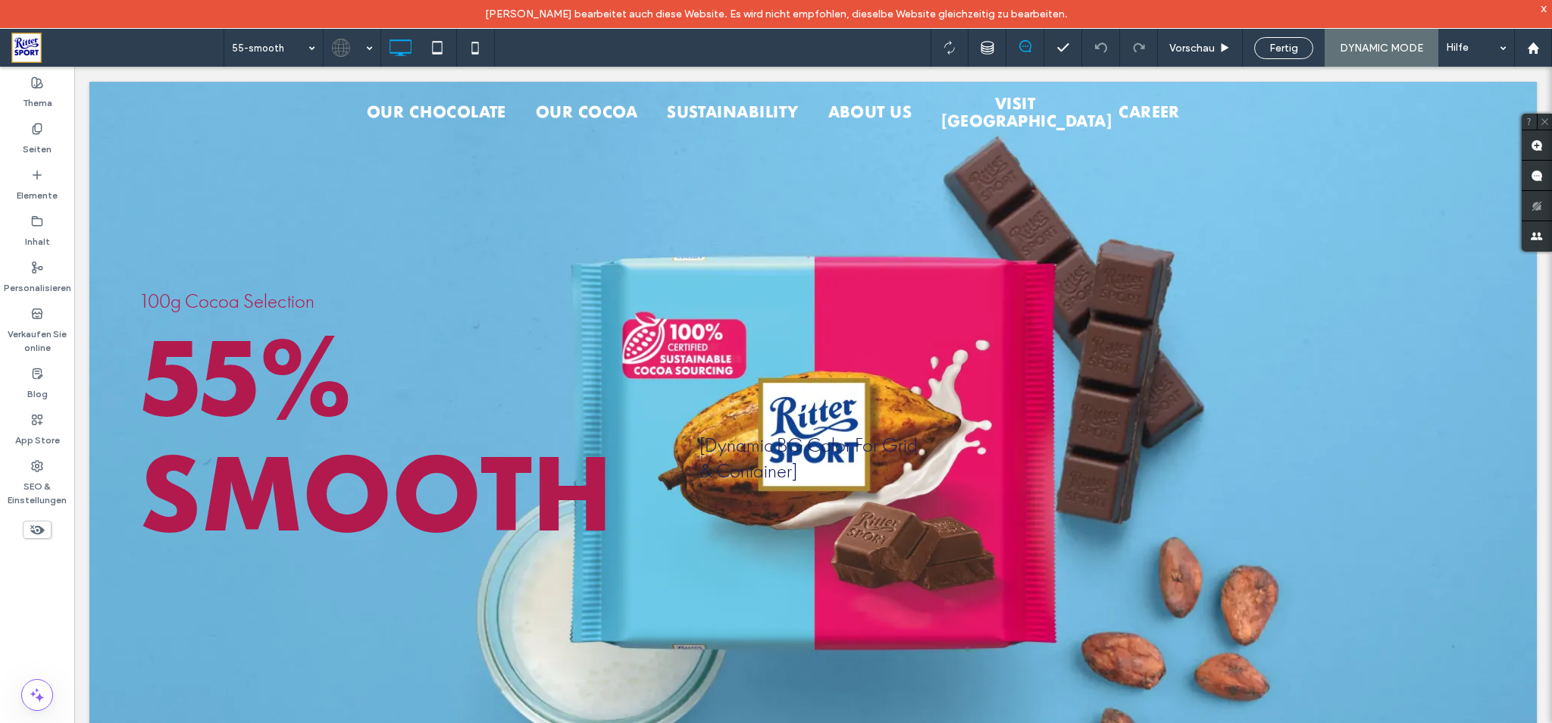
click at [1407, 54] on span "DYNAMIC MODE" at bounding box center [1381, 48] width 83 height 13
